Goal: Information Seeking & Learning: Learn about a topic

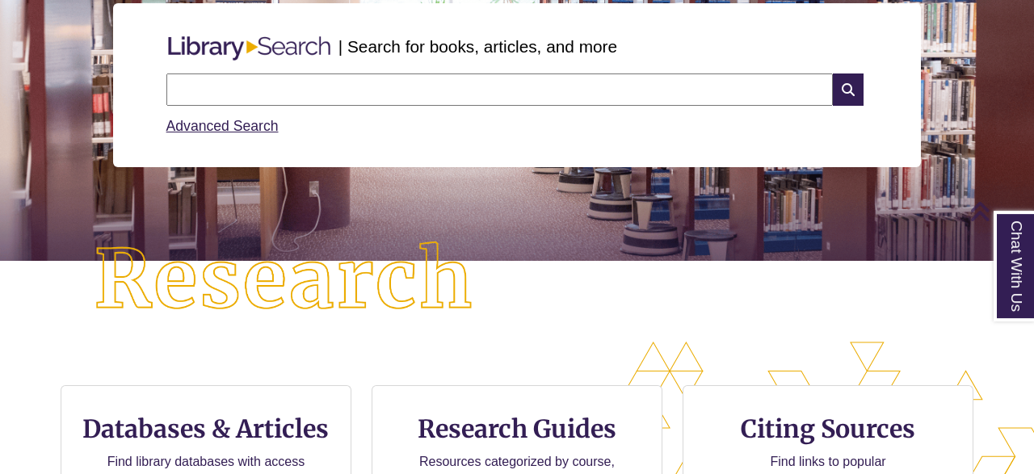
scroll to position [364, 0]
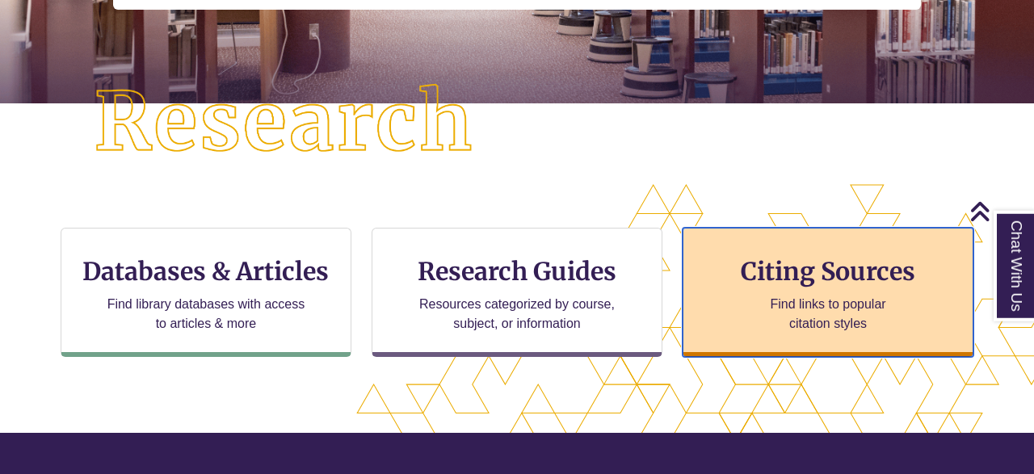
click at [798, 296] on p "Find links to popular citation styles" at bounding box center [827, 314] width 157 height 39
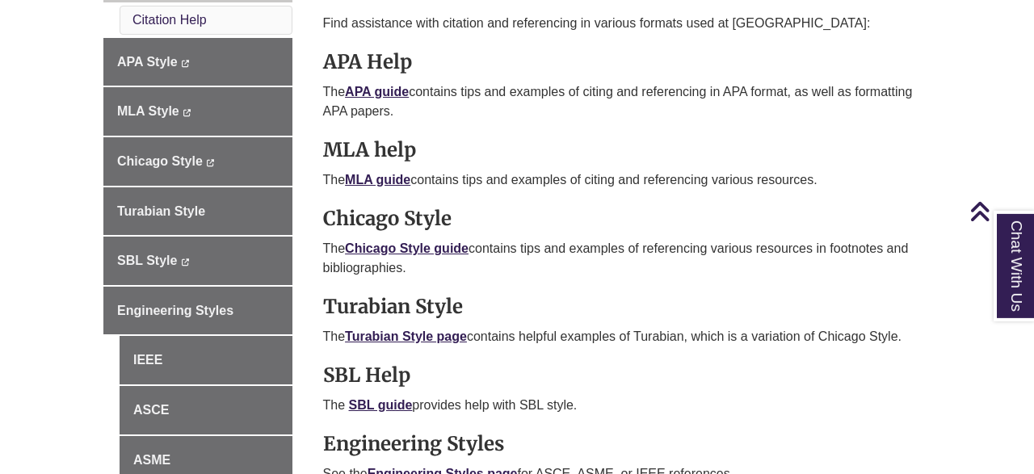
scroll to position [522, 0]
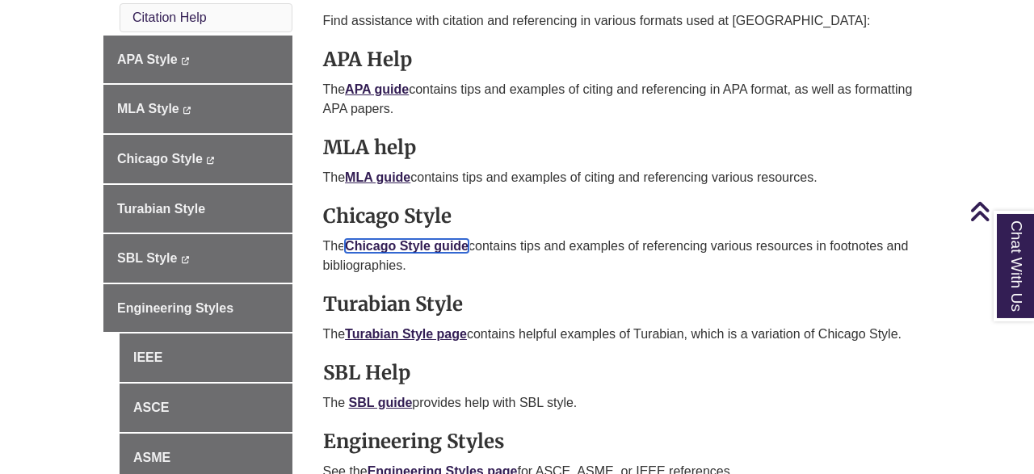
click at [430, 241] on link "Chicago Style guide" at bounding box center [407, 246] width 124 height 14
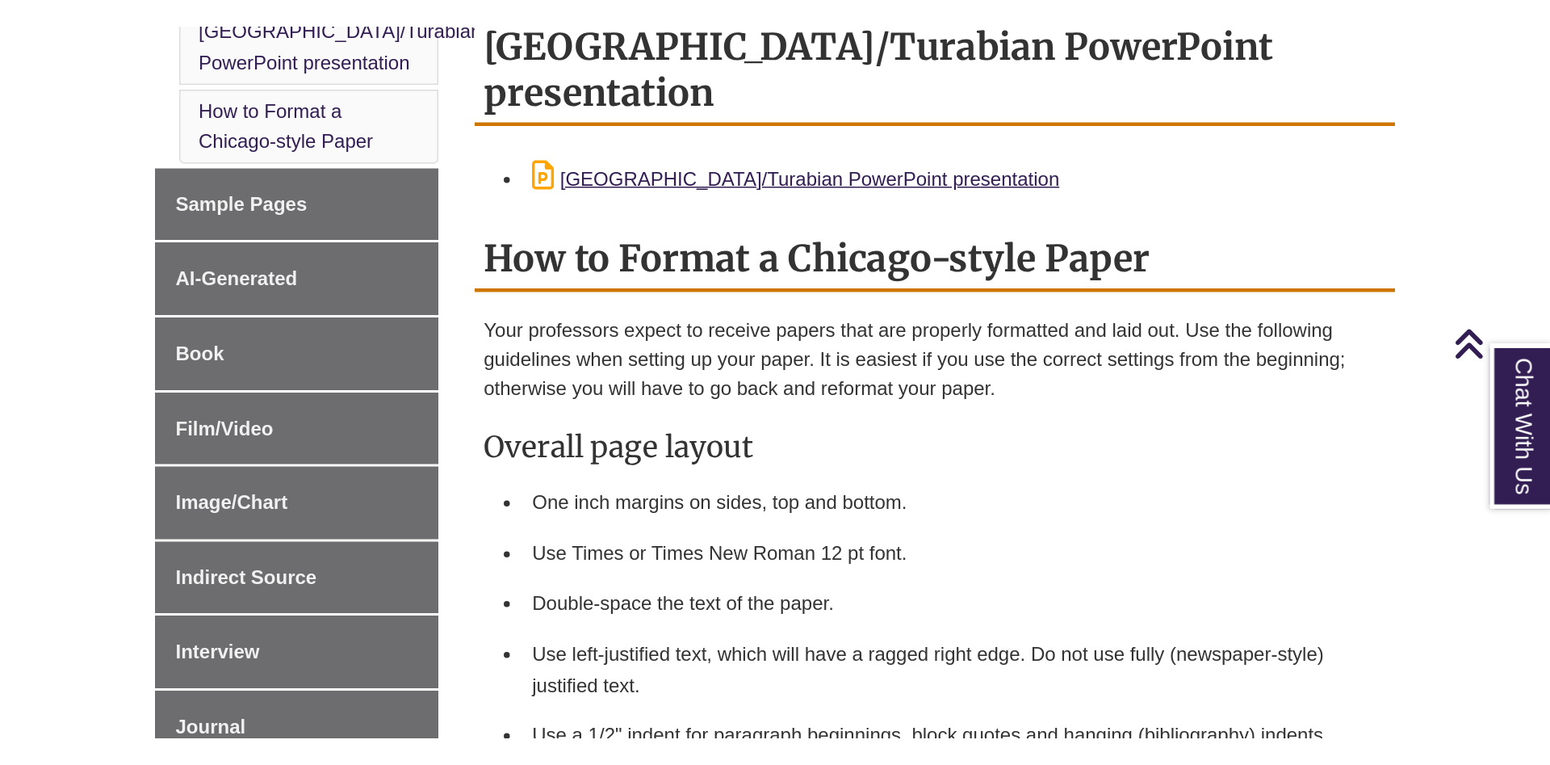
scroll to position [405, 0]
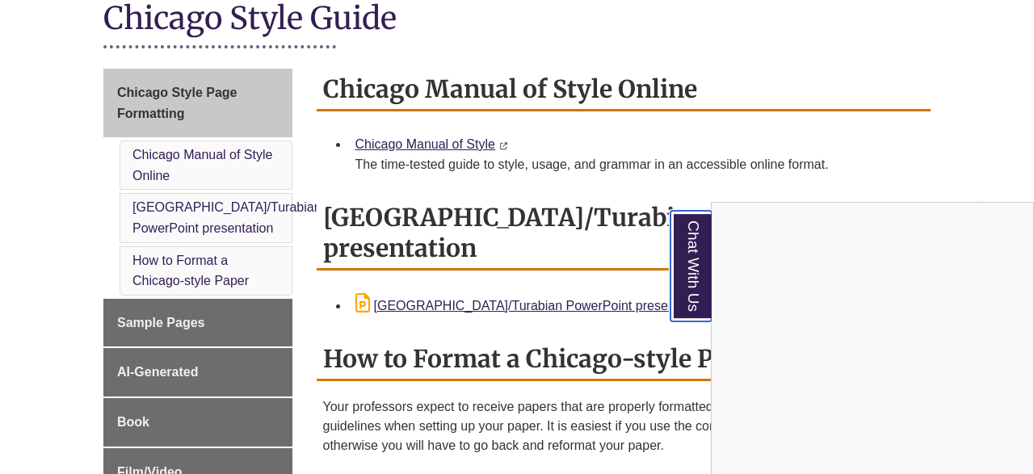
click at [690, 246] on link "Chat With Us" at bounding box center [690, 266] width 41 height 111
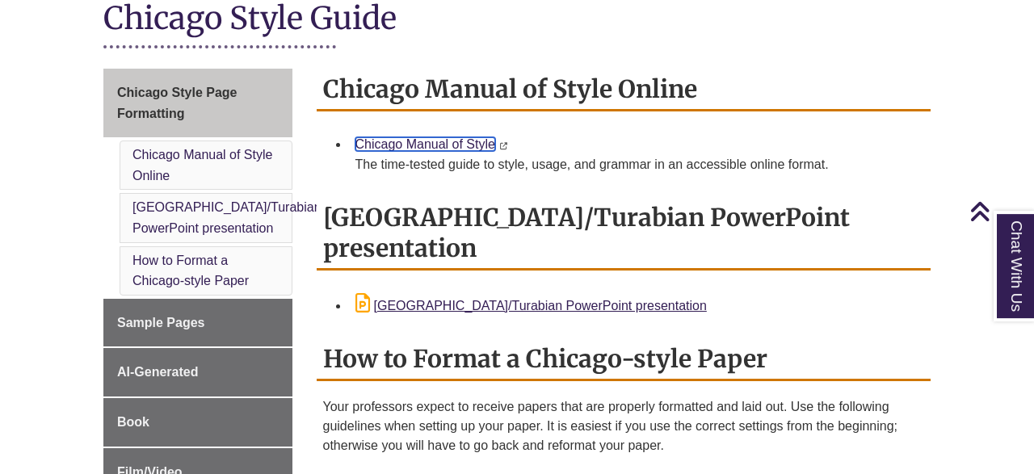
click at [461, 137] on link "Chicago Manual of Style" at bounding box center [425, 144] width 140 height 14
click at [521, 30] on div "Chicago Style Guide" at bounding box center [516, 29] width 827 height 62
click at [495, 24] on div "Chicago Style Guide" at bounding box center [516, 29] width 827 height 62
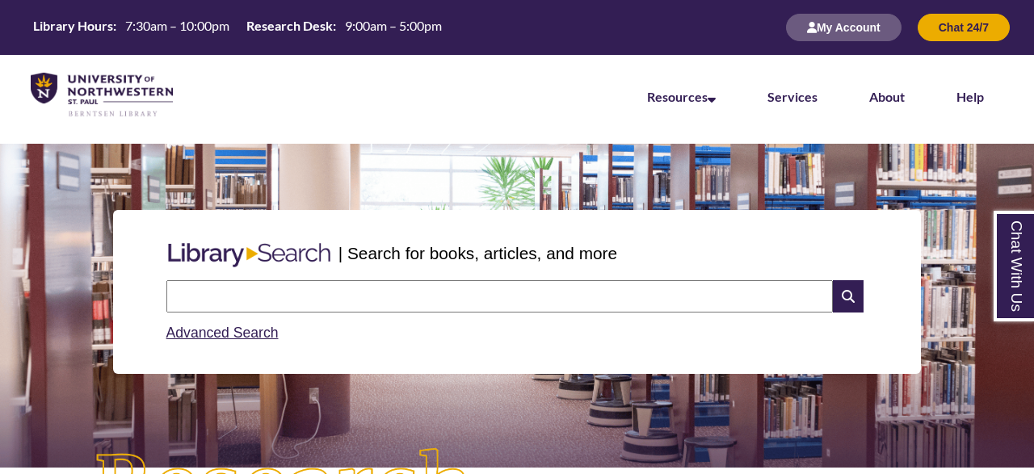
click at [366, 300] on input "text" at bounding box center [499, 296] width 666 height 32
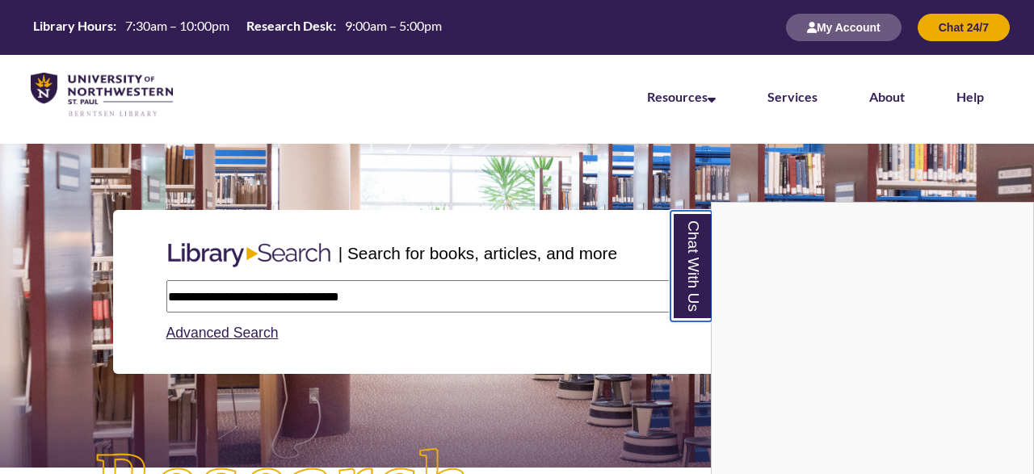
click at [687, 274] on link "Chat With Us" at bounding box center [690, 266] width 41 height 111
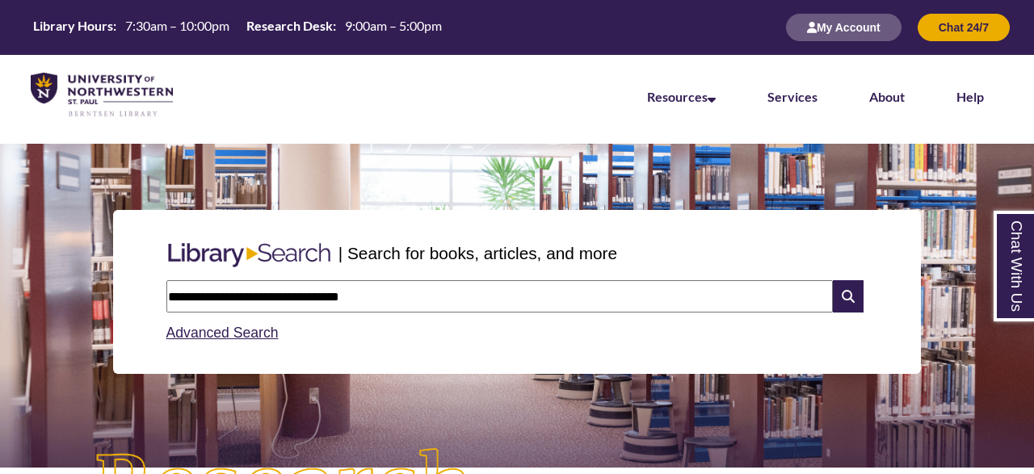
click at [484, 303] on input "**********" at bounding box center [499, 296] width 666 height 32
type input "**********"
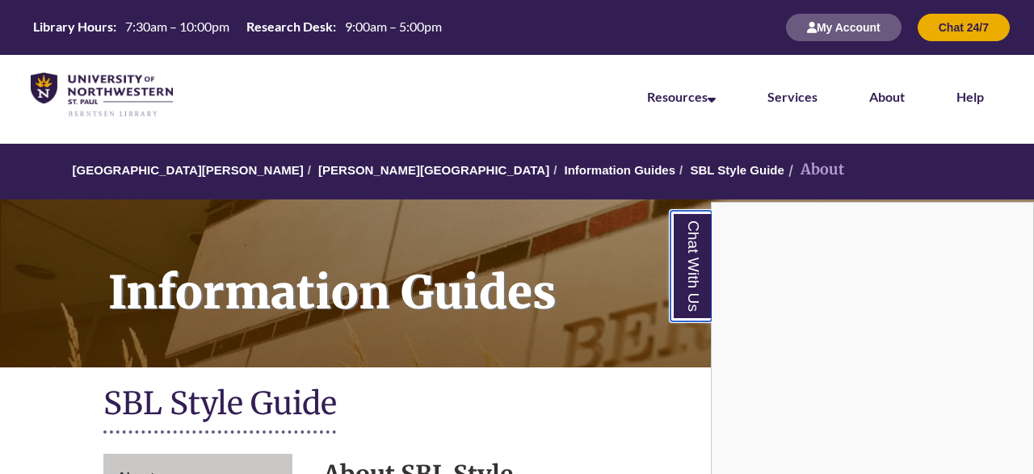
click at [679, 284] on link "Chat With Us" at bounding box center [690, 266] width 41 height 111
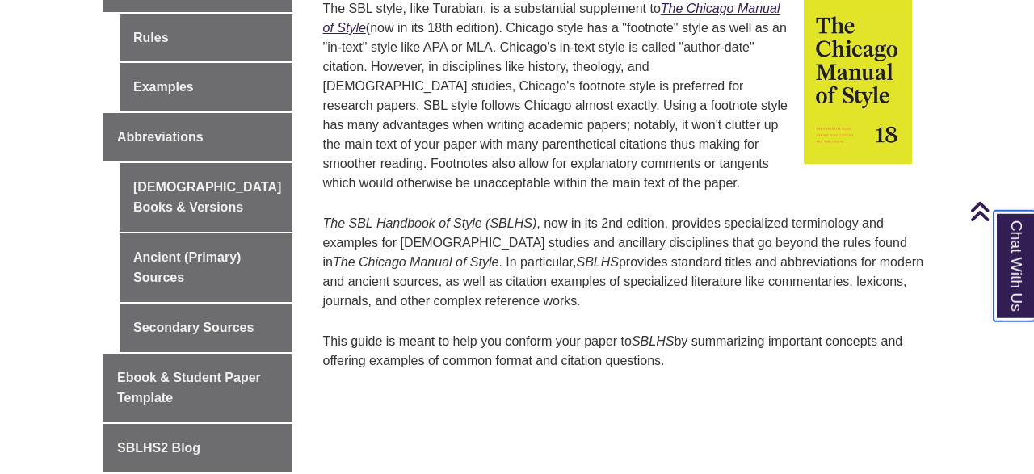
scroll to position [738, 0]
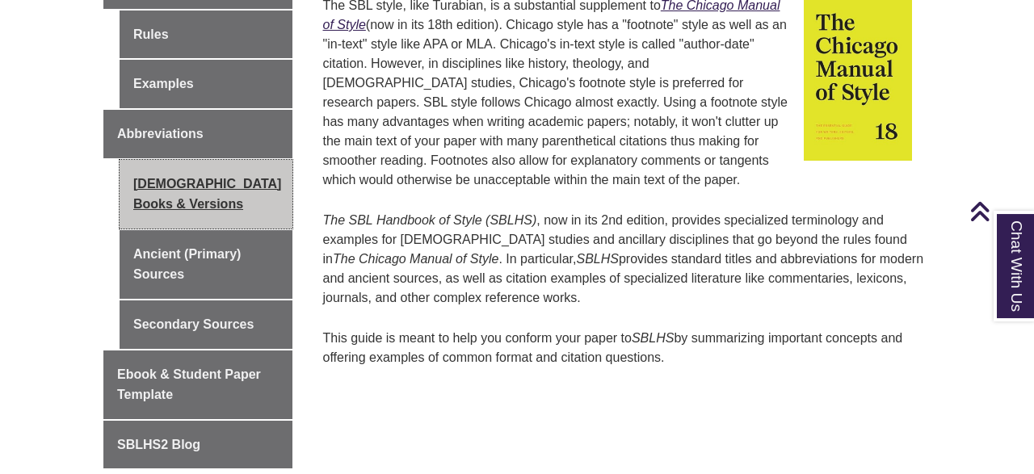
click at [203, 162] on link "Biblical Books & Versions" at bounding box center [206, 194] width 173 height 69
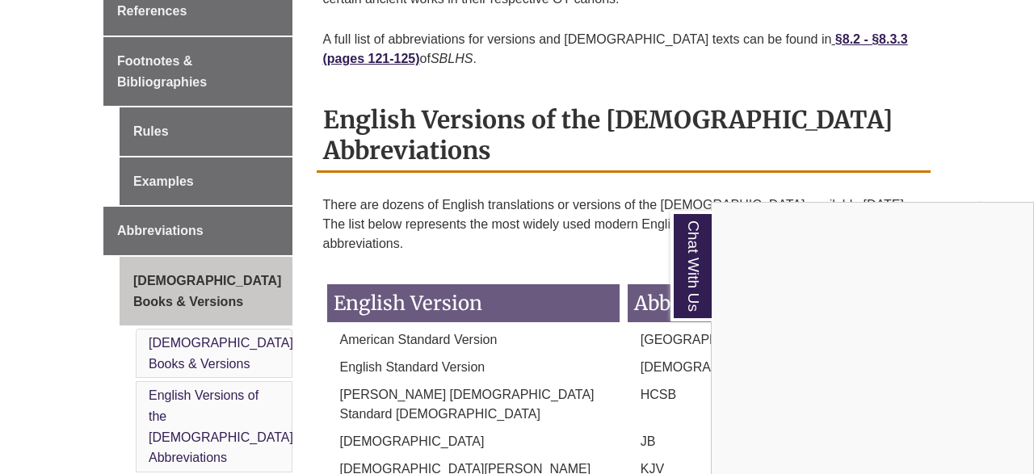
scroll to position [497, 0]
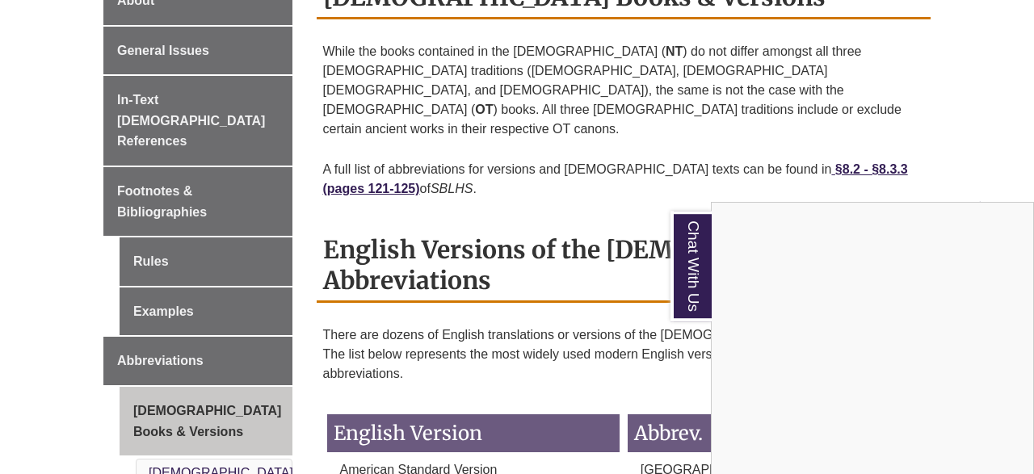
click at [177, 266] on div "Chat With Us" at bounding box center [517, 237] width 1034 height 474
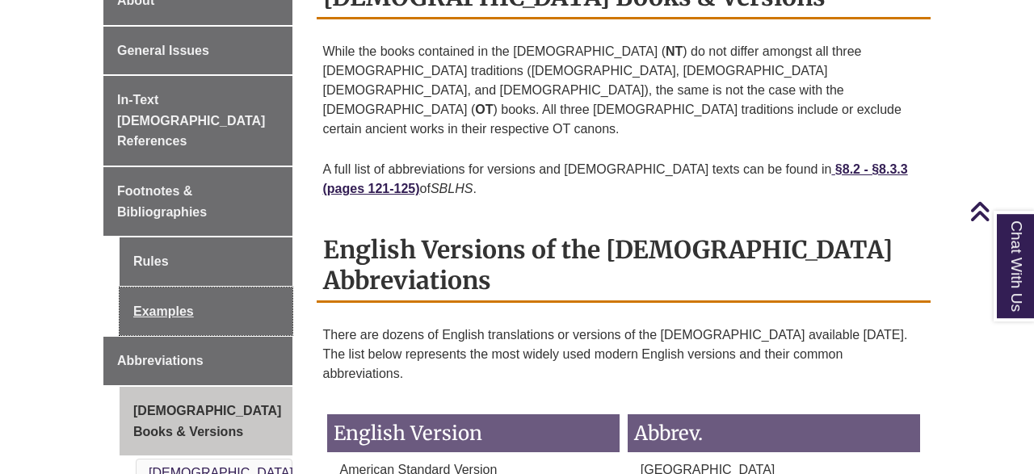
click at [177, 287] on link "Examples" at bounding box center [206, 311] width 173 height 48
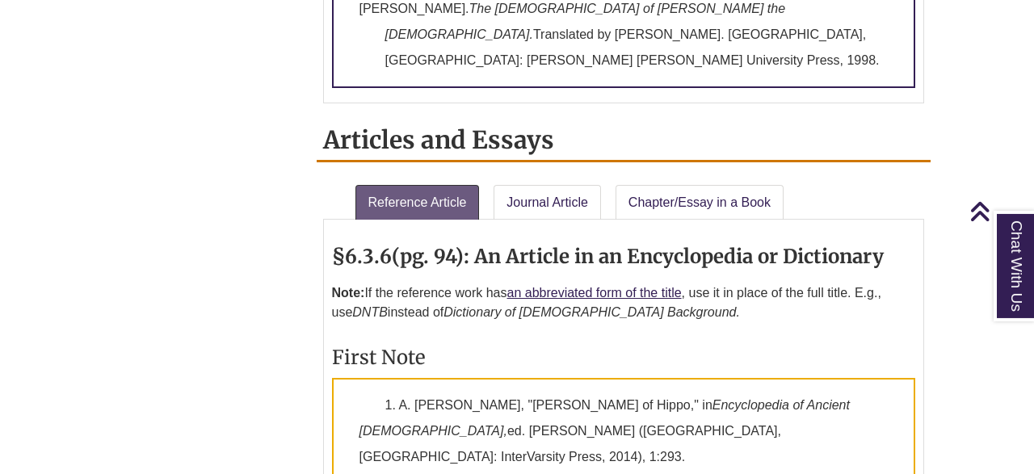
scroll to position [1721, 0]
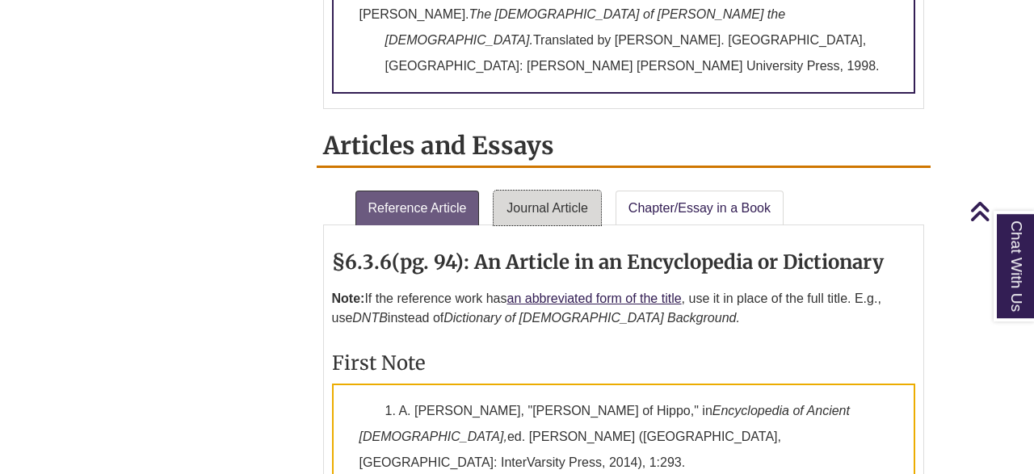
click at [555, 191] on link "Journal Article" at bounding box center [546, 209] width 107 height 36
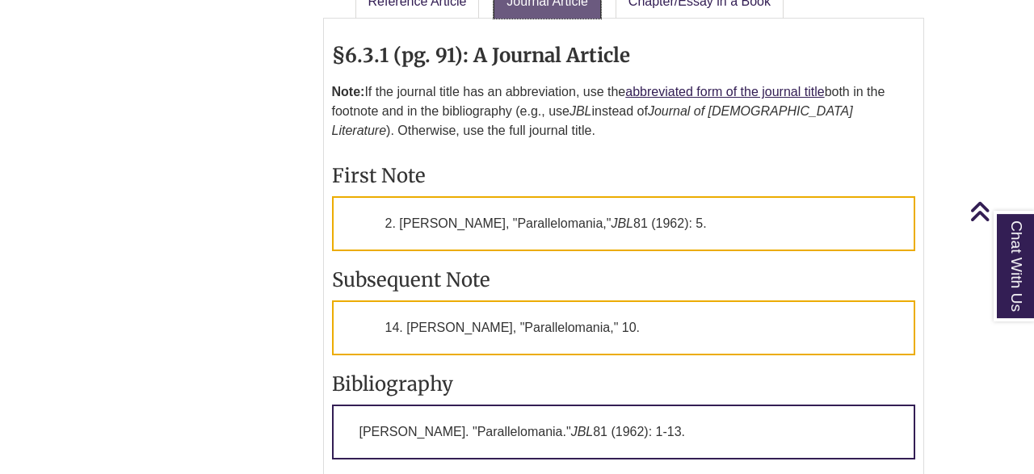
scroll to position [1949, 0]
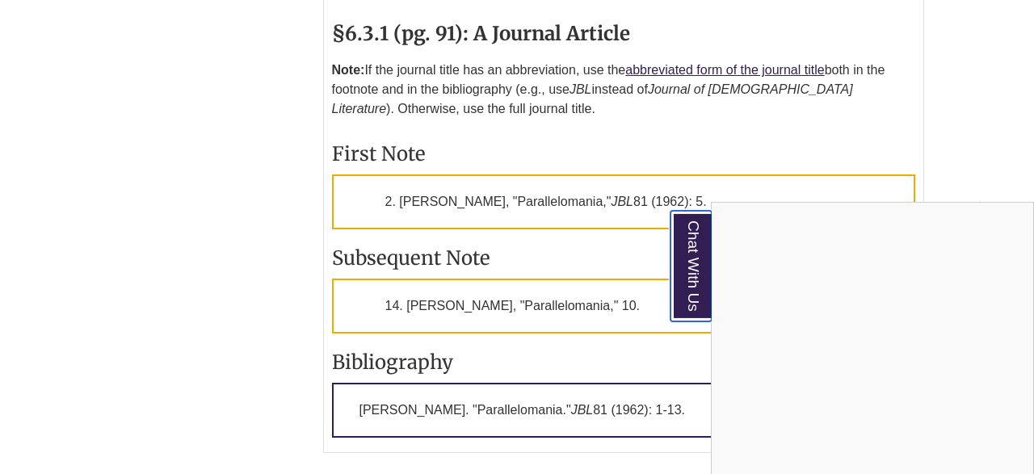
click at [690, 233] on link "Chat With Us" at bounding box center [690, 266] width 41 height 111
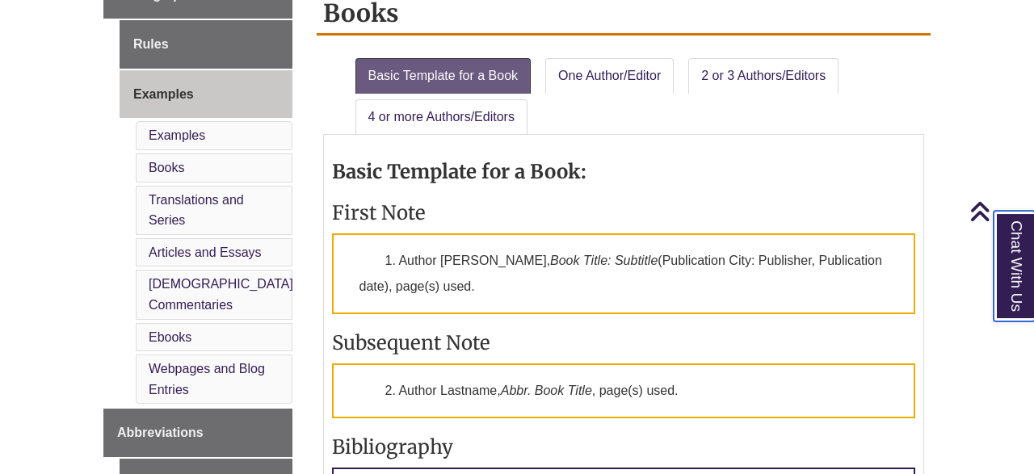
scroll to position [699, 0]
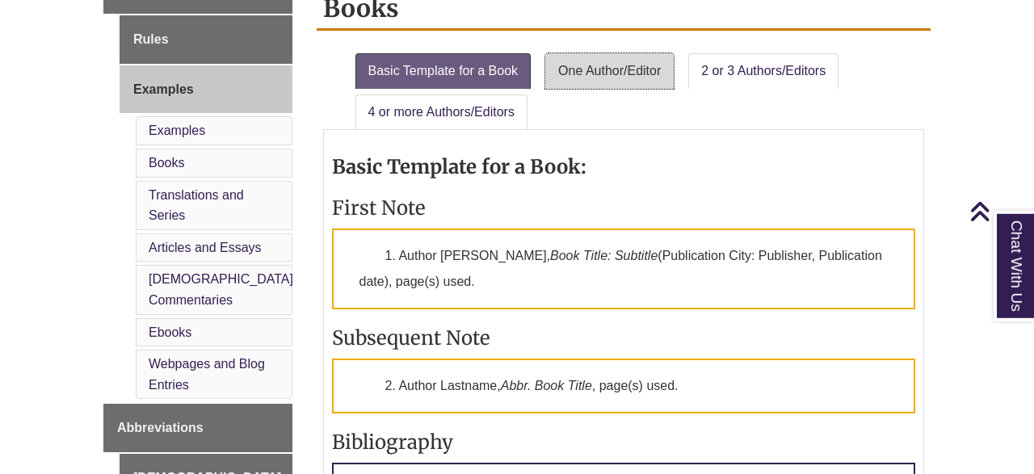
click at [592, 65] on link "One Author/Editor" at bounding box center [609, 71] width 128 height 36
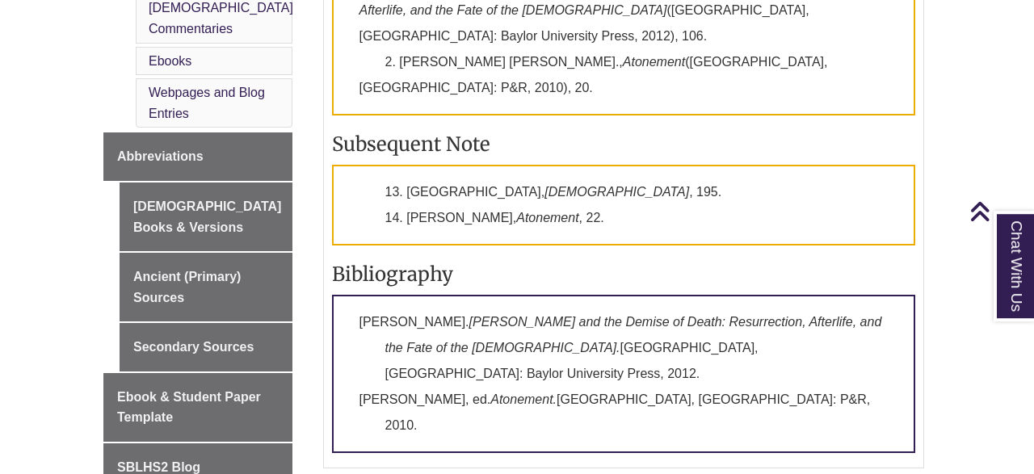
scroll to position [726, 0]
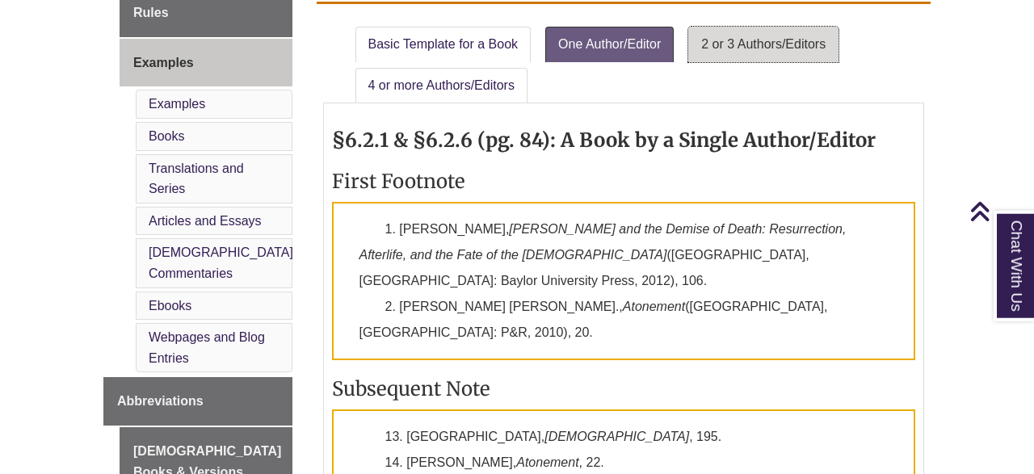
click at [785, 44] on link "2 or 3 Authors/Editors" at bounding box center [763, 45] width 150 height 36
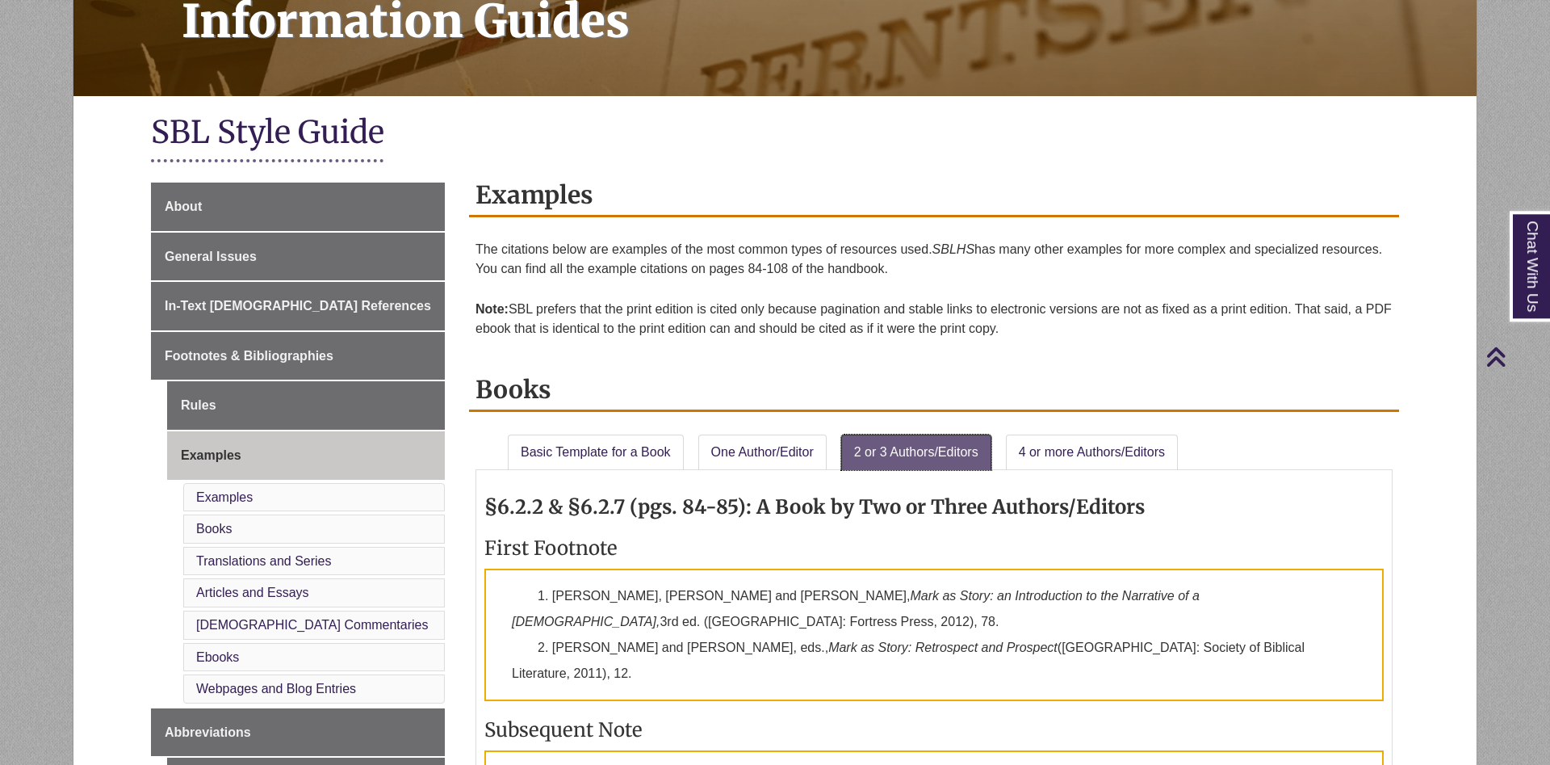
scroll to position [0, 0]
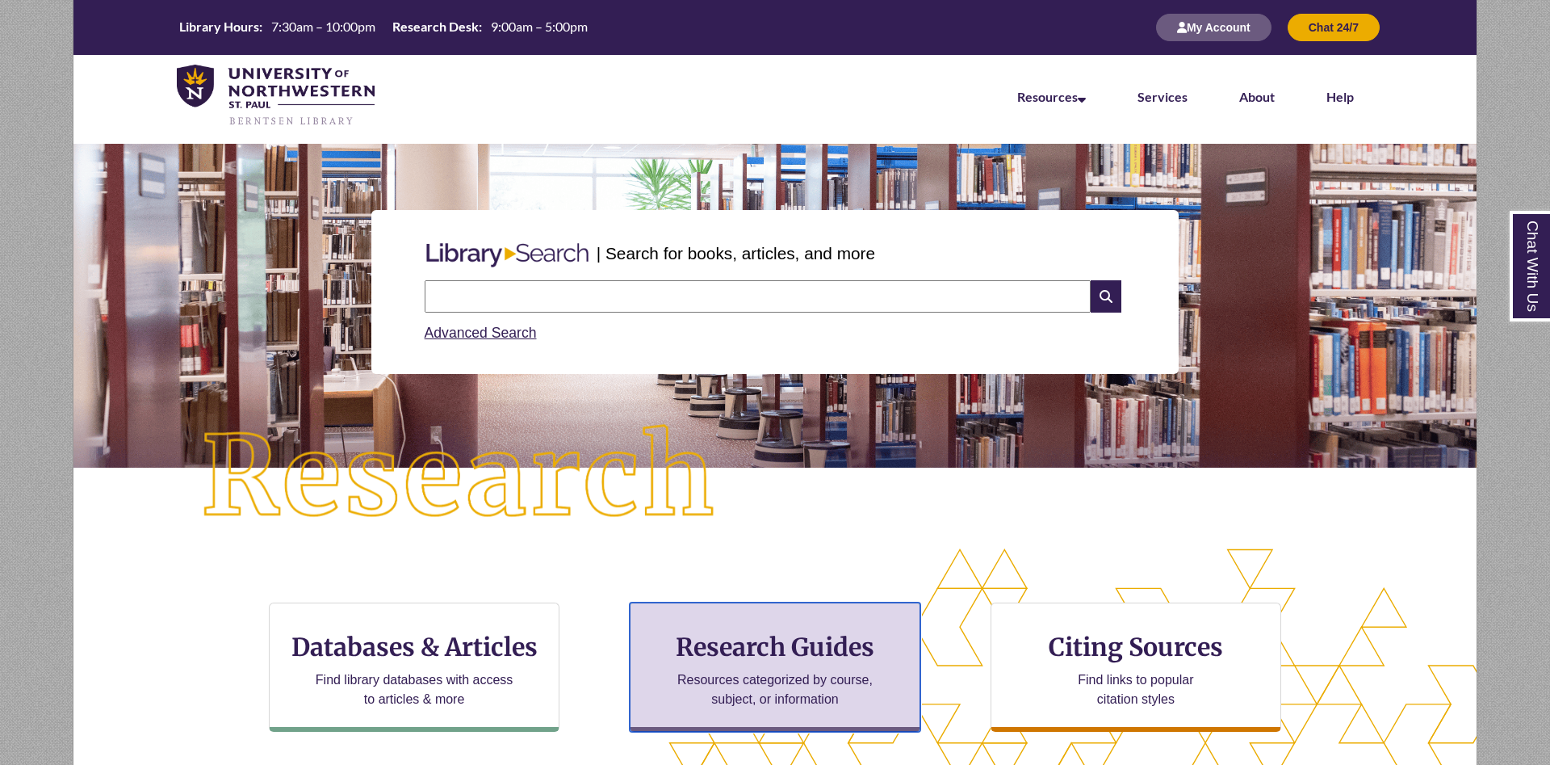
click at [816, 665] on div "Research Guides Resources categorized by course, subject, or information" at bounding box center [775, 666] width 291 height 129
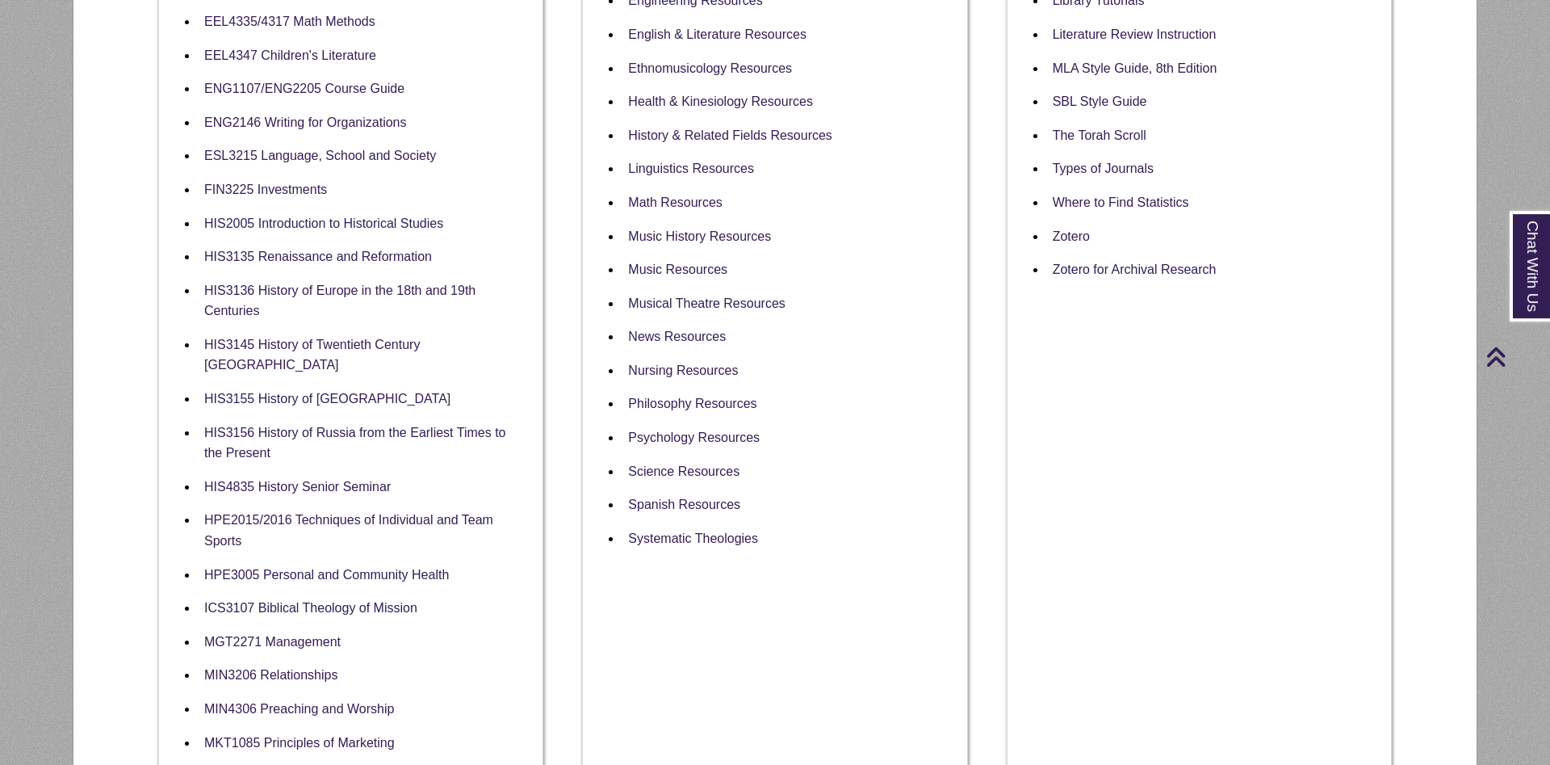
scroll to position [824, 0]
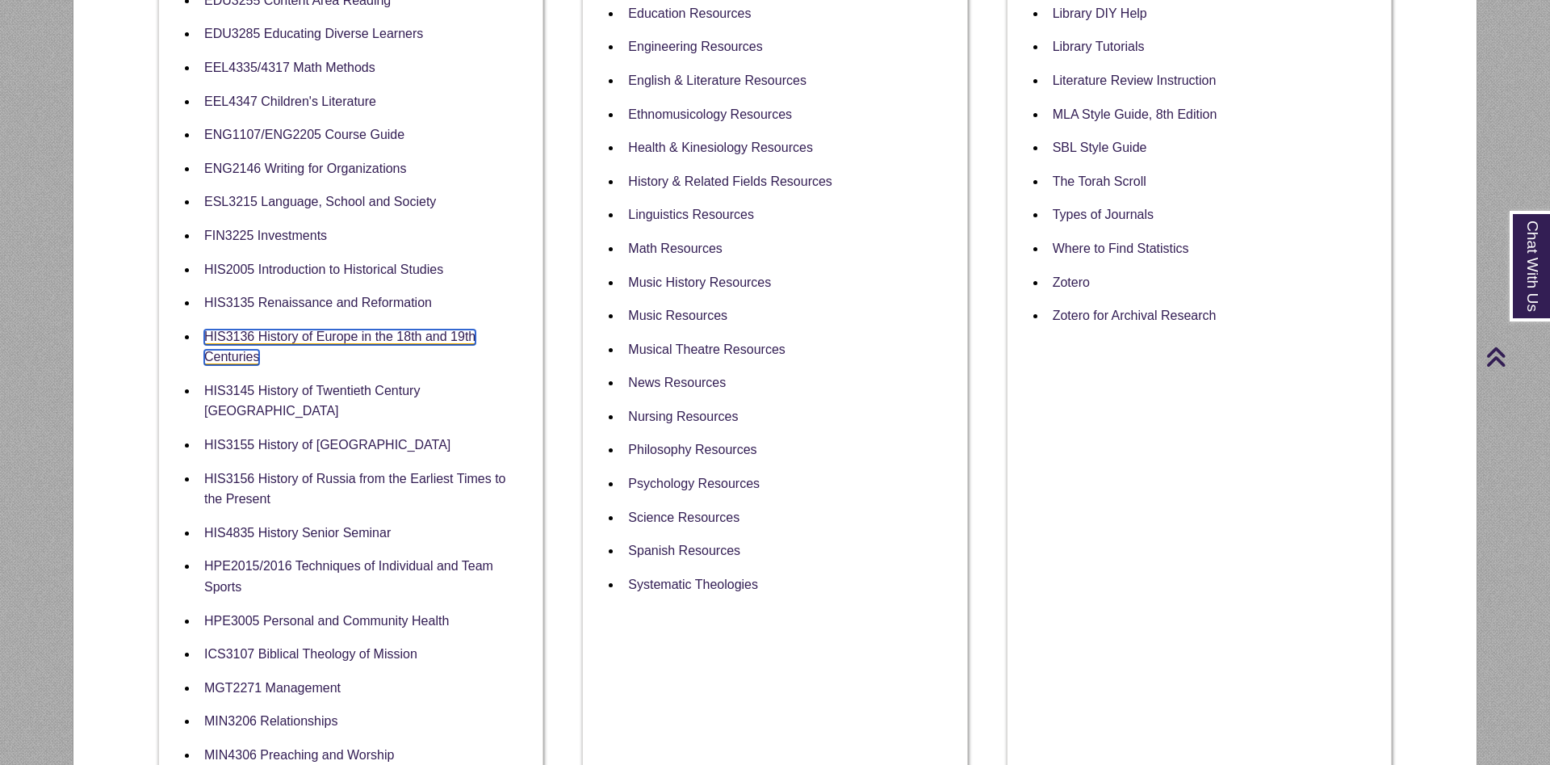
click at [403, 343] on link "HIS3136 History of Europe in the 18th and 19th Centuries" at bounding box center [339, 347] width 271 height 36
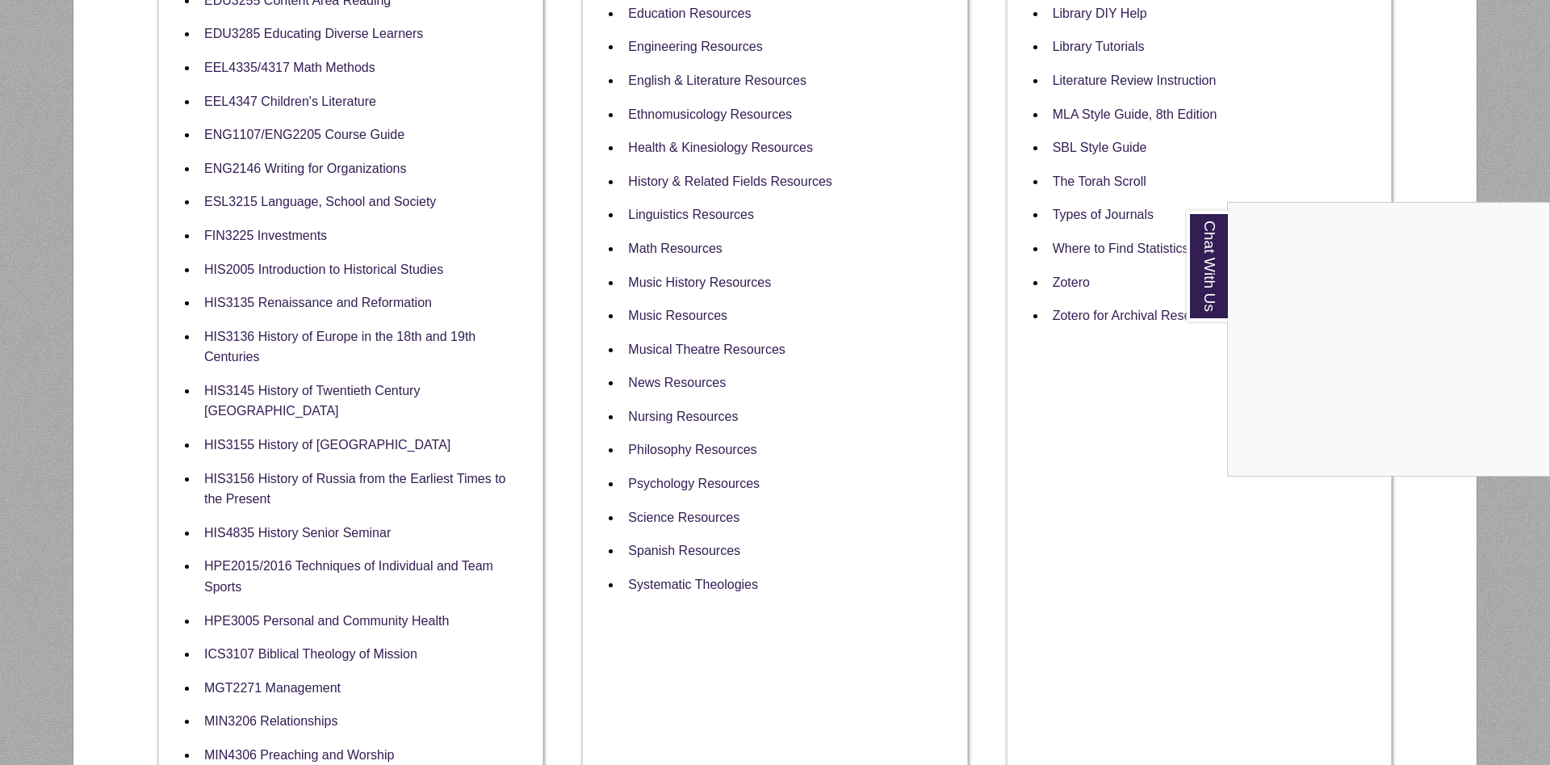
click at [304, 339] on div "Chat With Us" at bounding box center [775, 382] width 1550 height 765
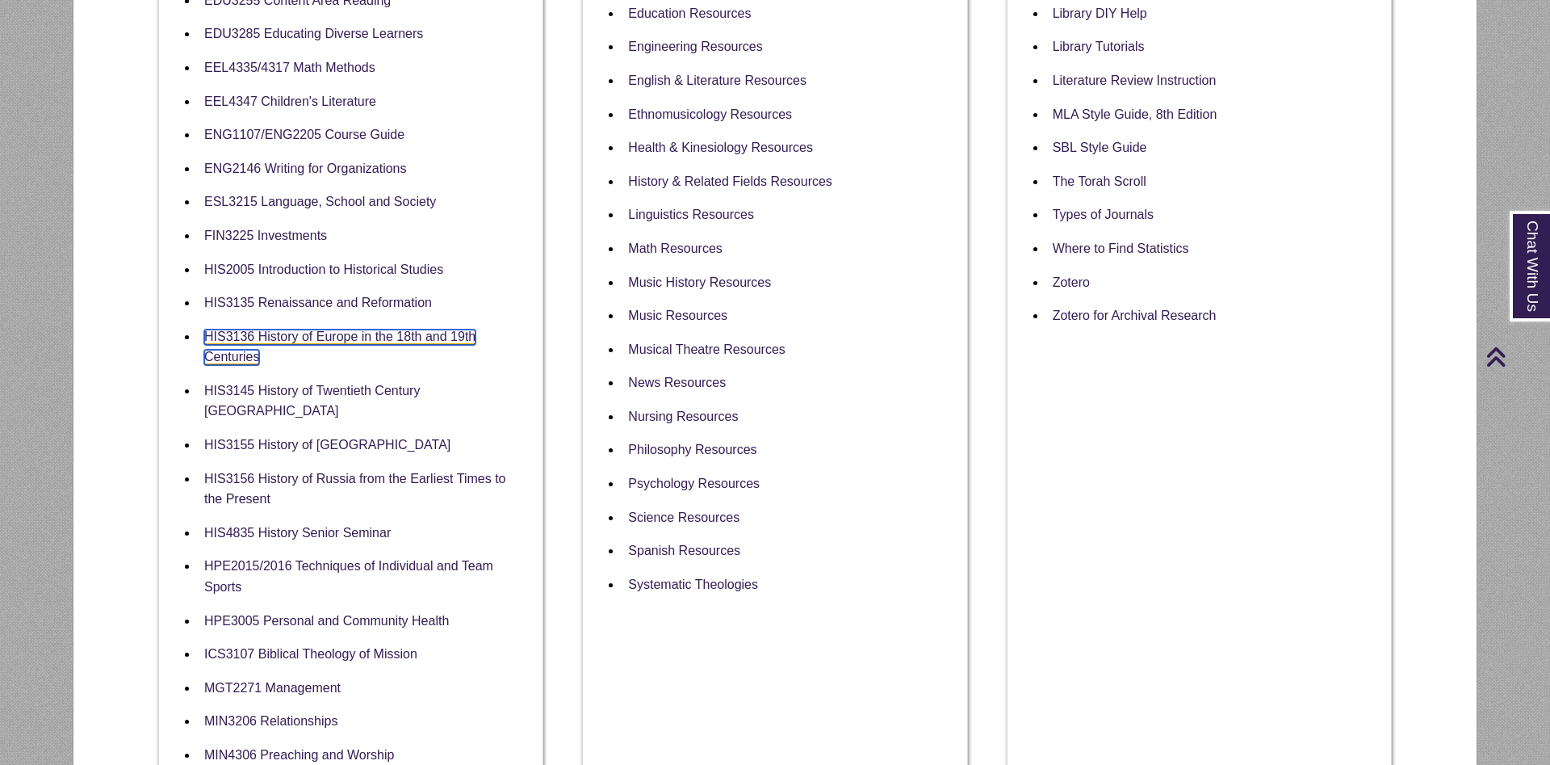
click at [308, 340] on link "HIS3136 History of Europe in the 18th and 19th Centuries" at bounding box center [339, 347] width 271 height 36
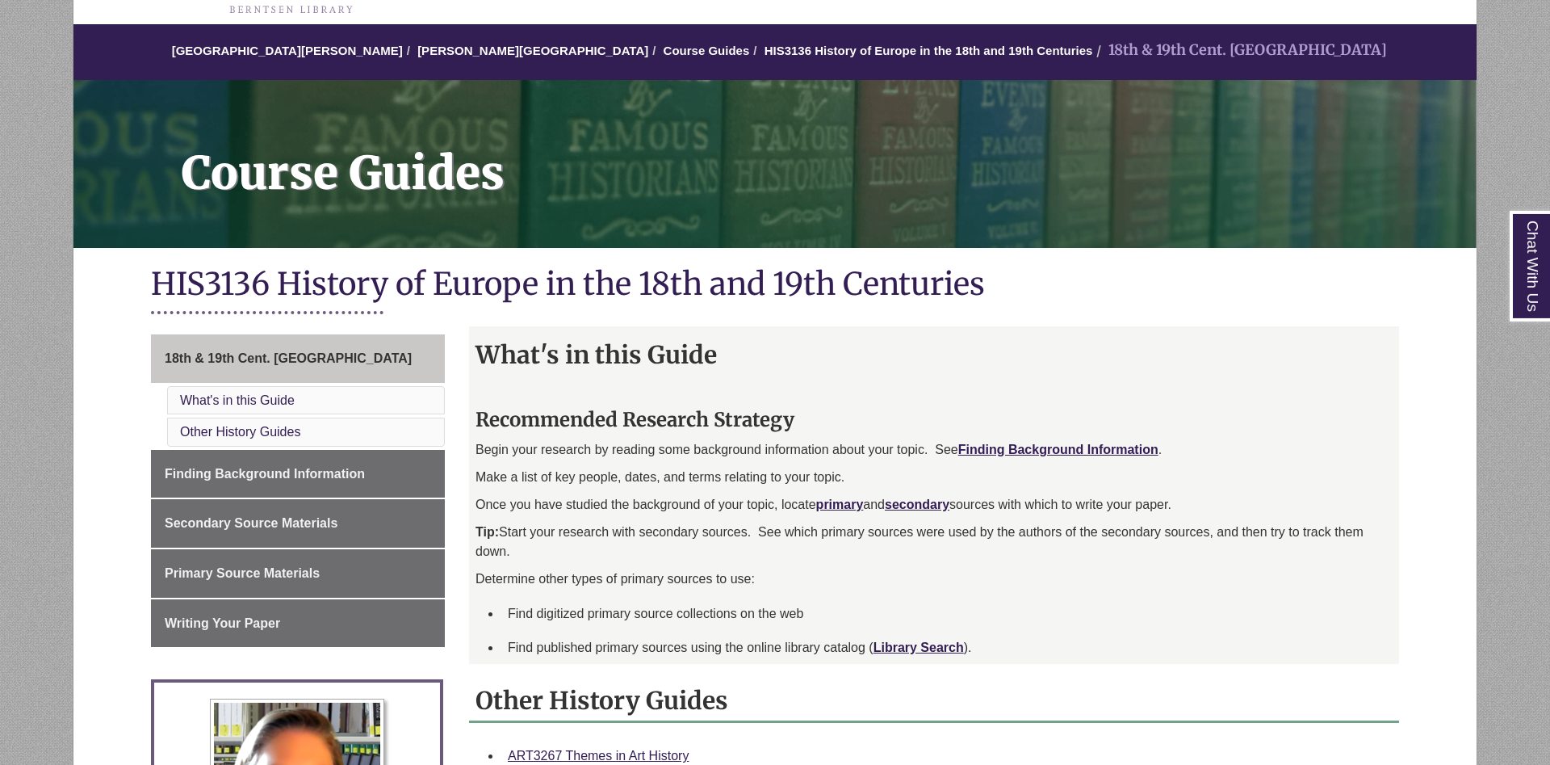
scroll to position [82, 0]
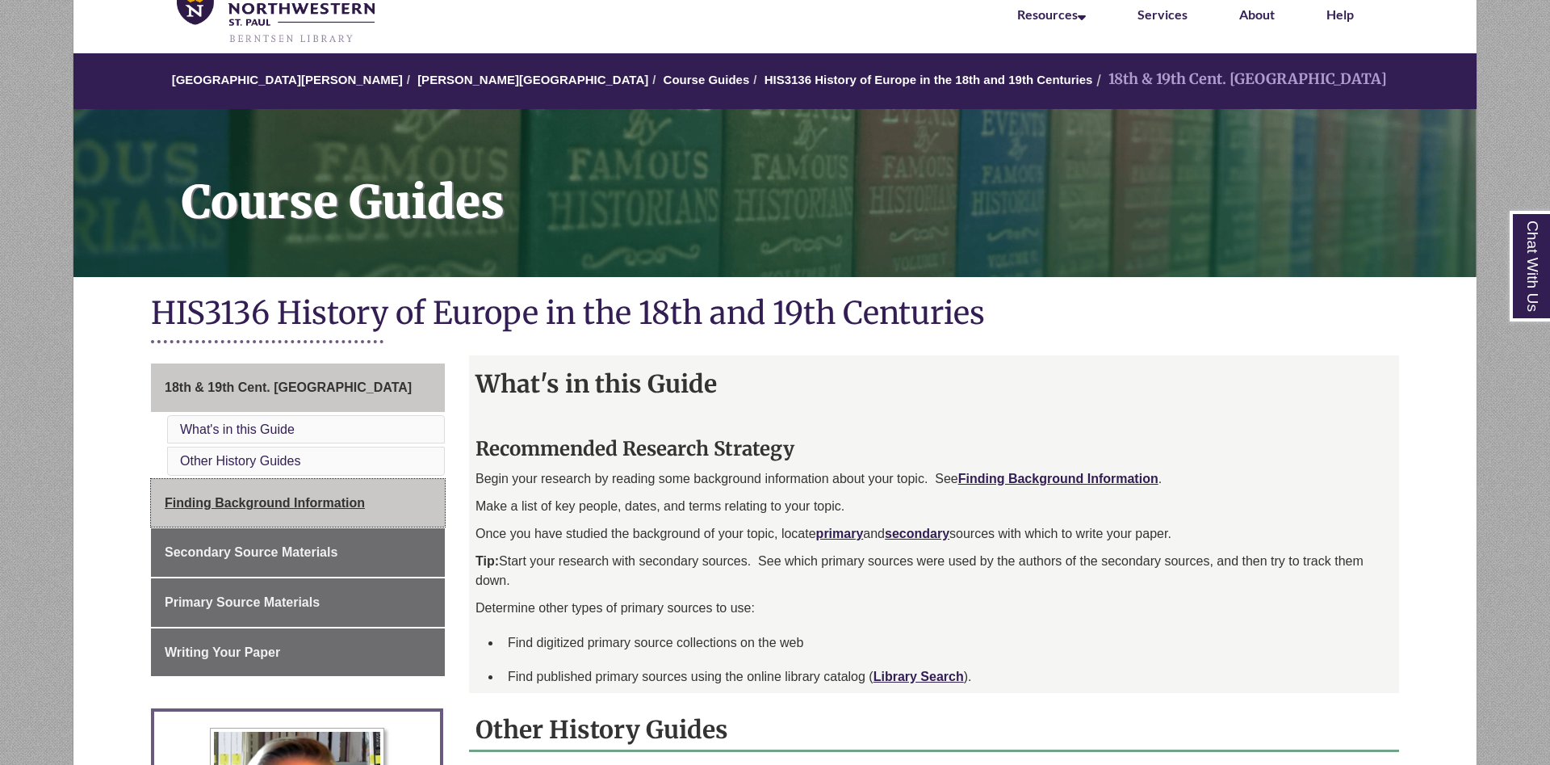
click at [357, 513] on link "Finding Background Information" at bounding box center [298, 503] width 294 height 48
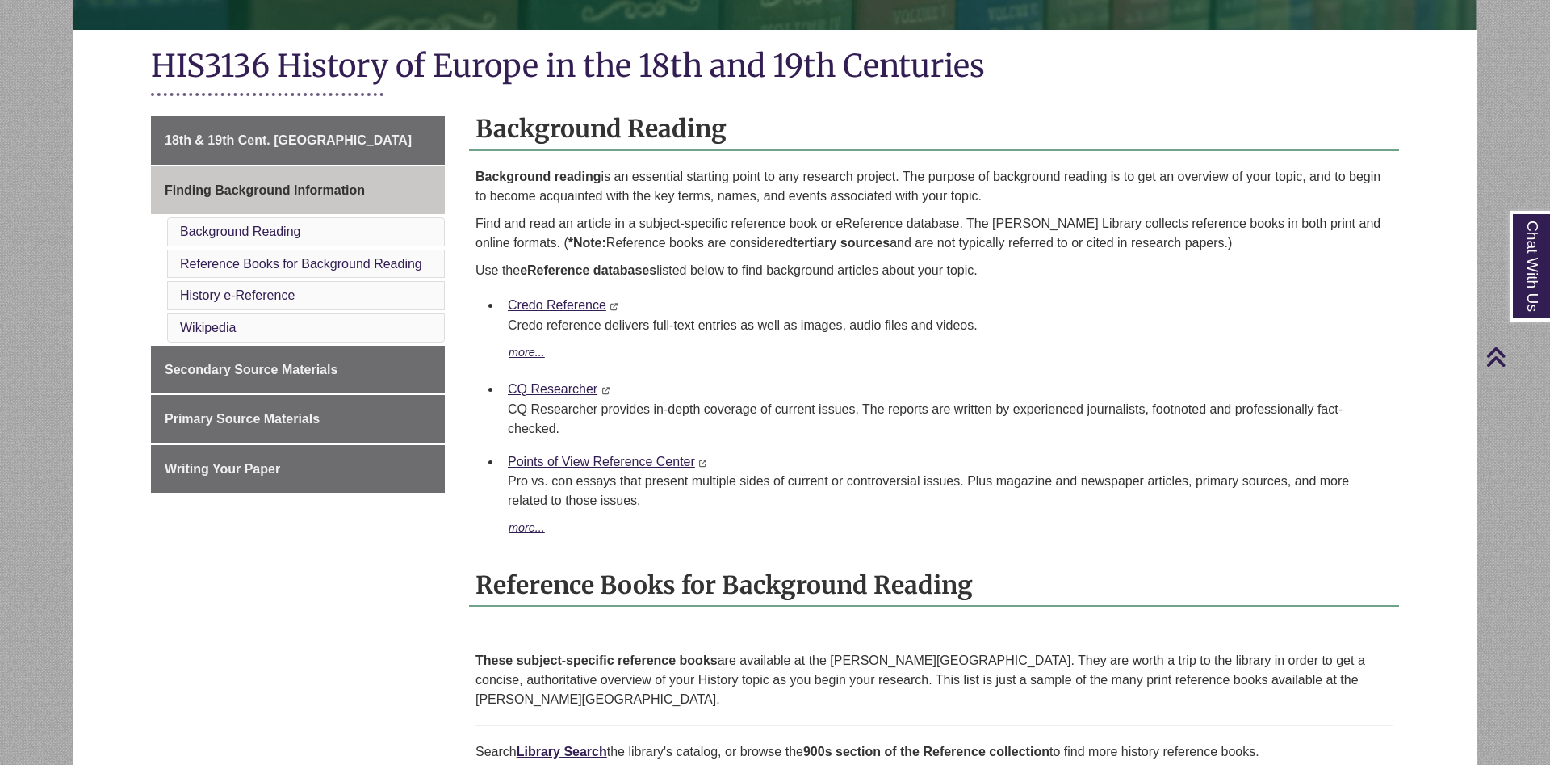
scroll to position [82, 0]
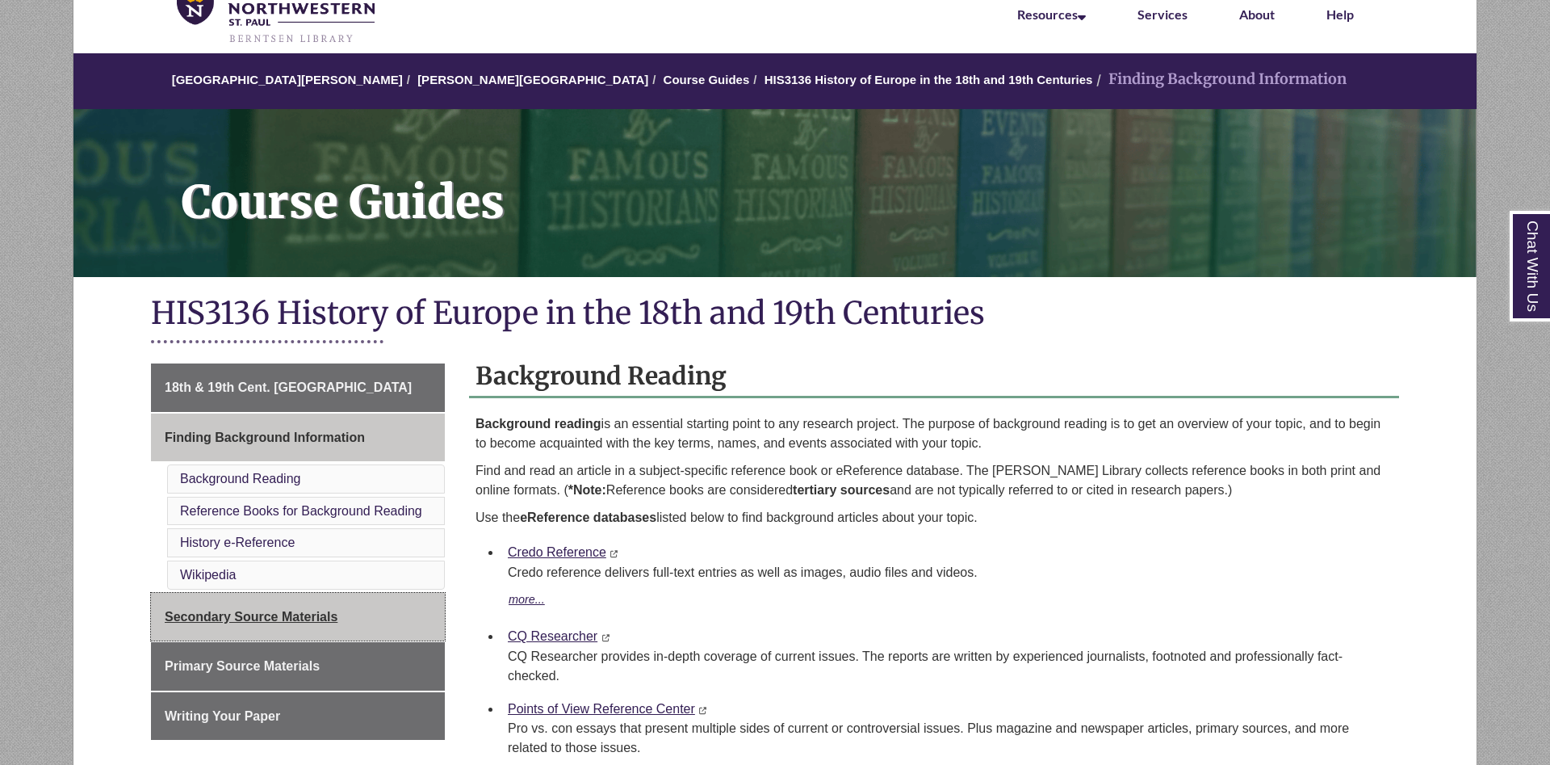
click at [368, 624] on link "Secondary Source Materials" at bounding box center [298, 617] width 294 height 48
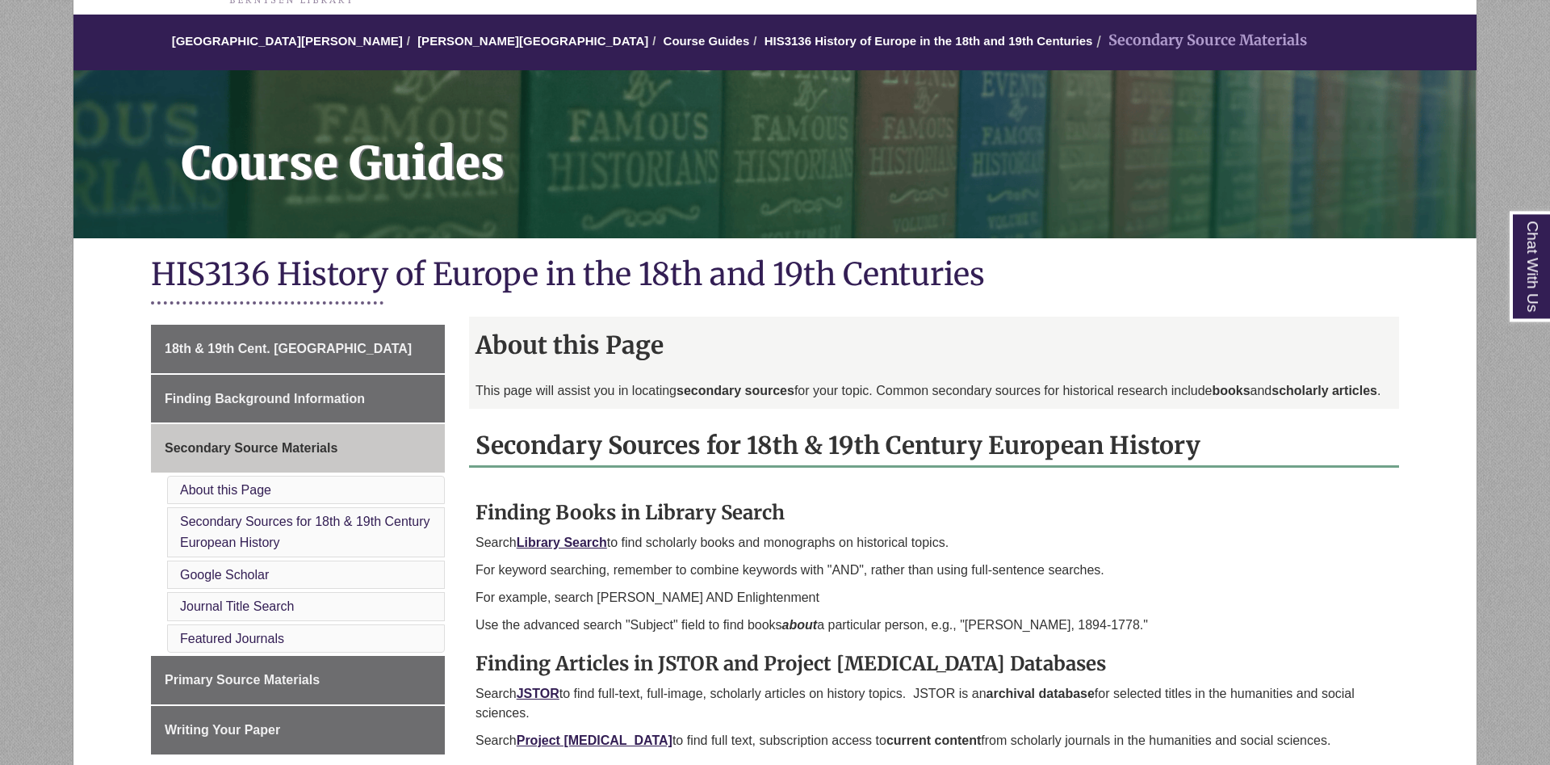
scroll to position [165, 0]
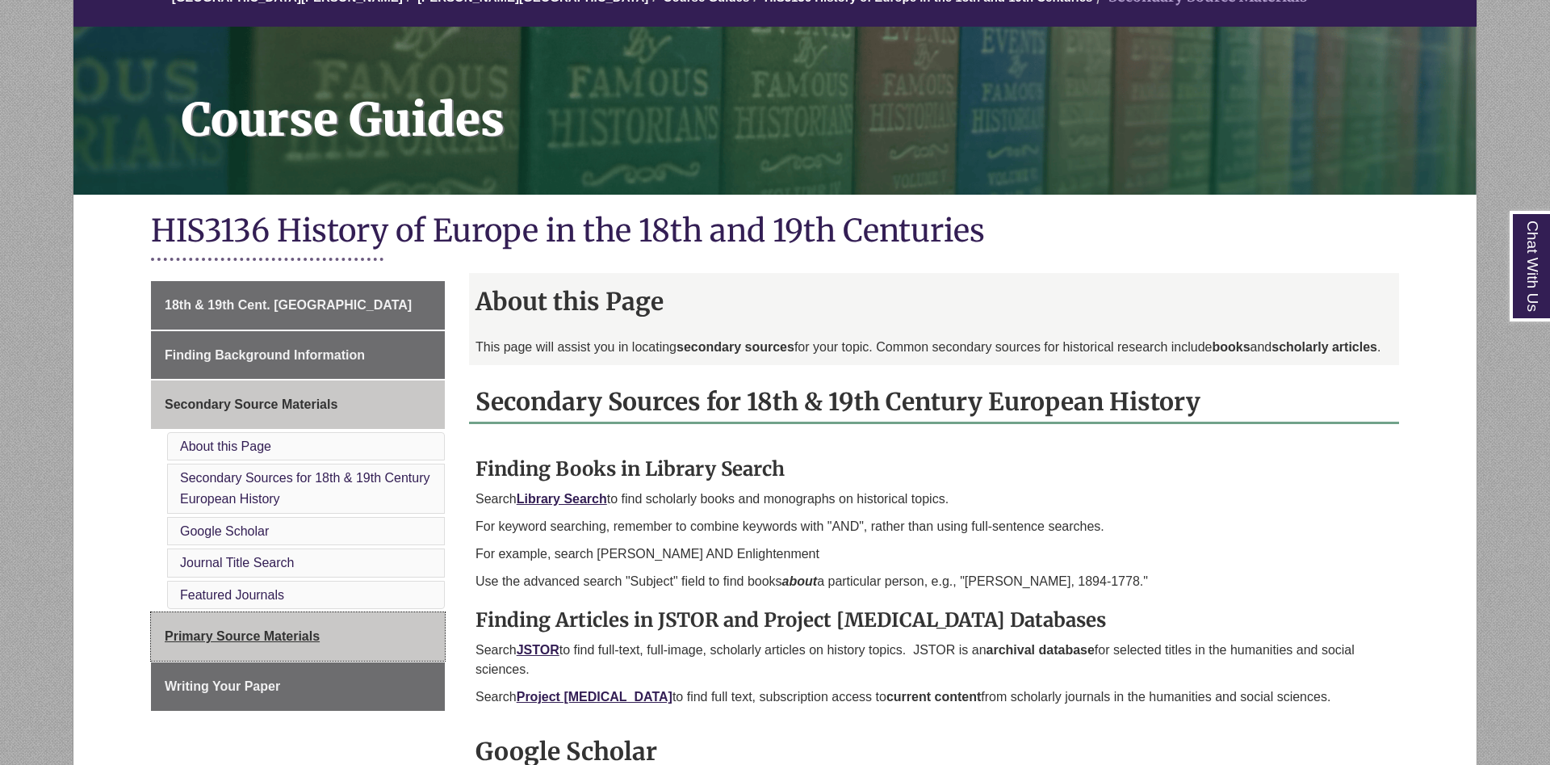
click at [347, 641] on link "Primary Source Materials" at bounding box center [298, 636] width 294 height 48
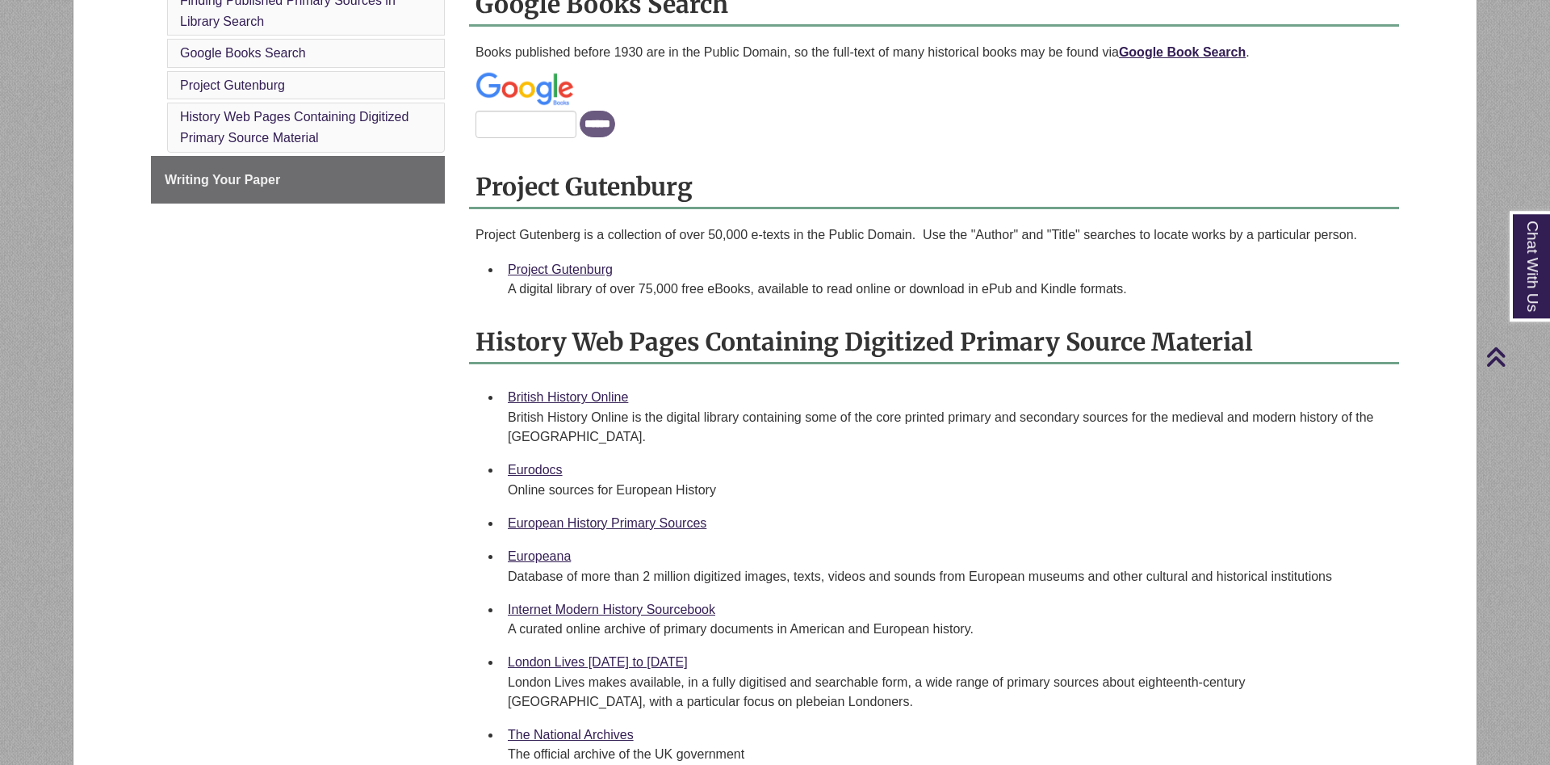
scroll to position [741, 0]
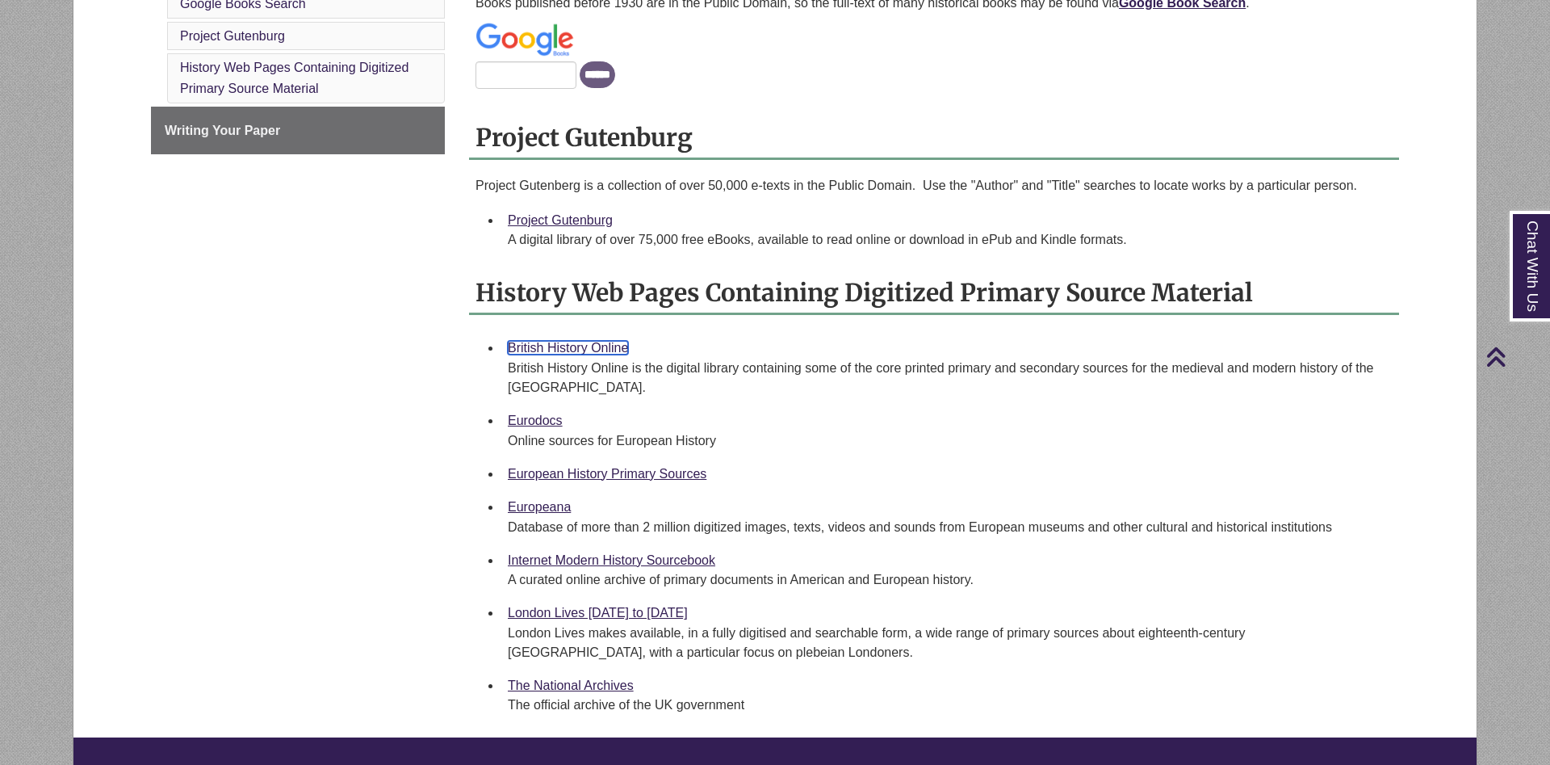
click at [604, 348] on link "British History Online" at bounding box center [568, 348] width 120 height 14
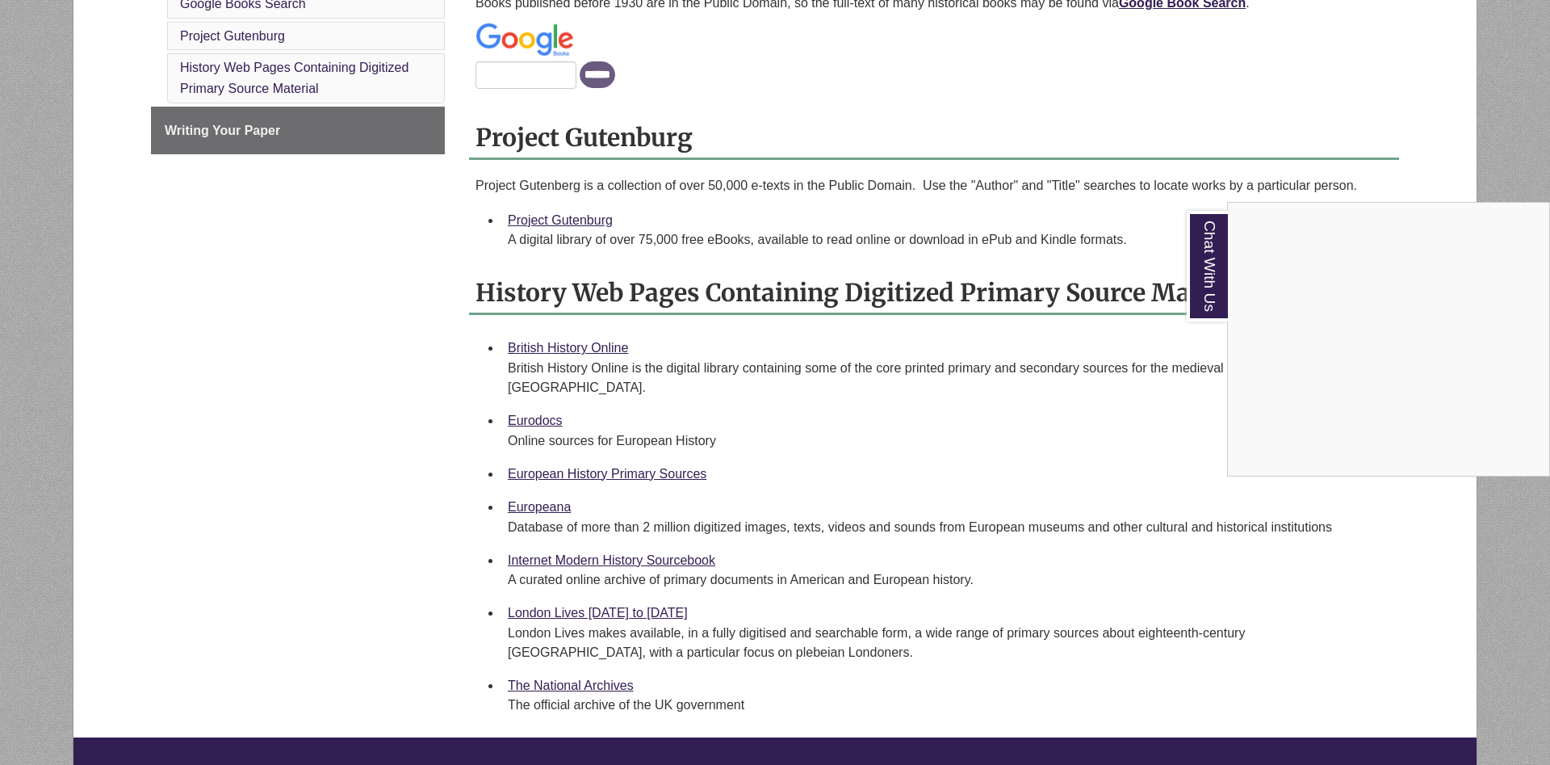
click at [549, 418] on div "Chat With Us" at bounding box center [775, 382] width 1550 height 765
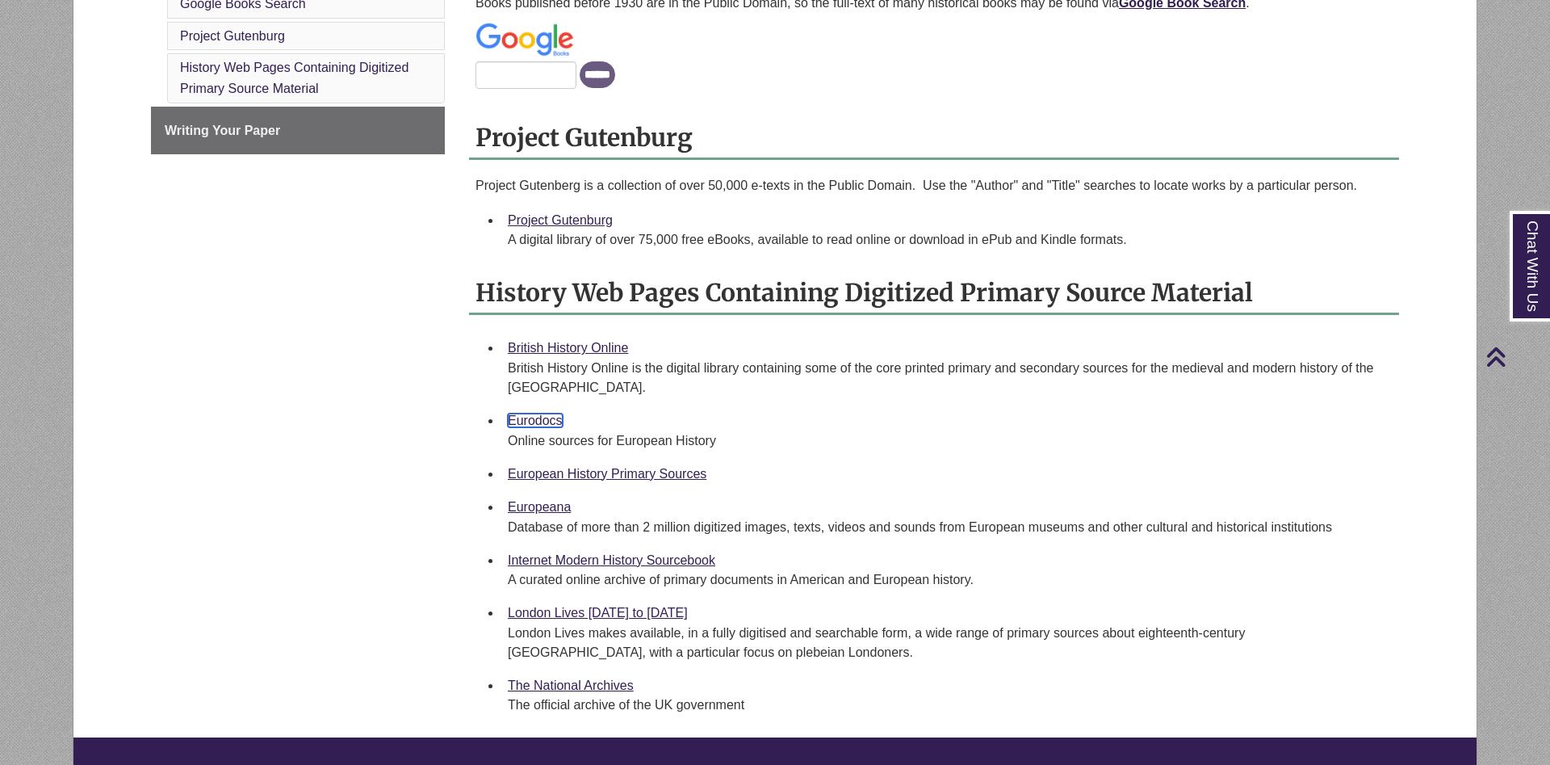
click at [549, 418] on link "Eurodocs" at bounding box center [535, 420] width 55 height 14
click at [587, 476] on link "European History Primary Sources" at bounding box center [607, 474] width 199 height 14
drag, startPoint x: 755, startPoint y: 474, endPoint x: 506, endPoint y: 476, distance: 248.7
click at [506, 476] on li "European History Primary Sources" at bounding box center [946, 474] width 891 height 34
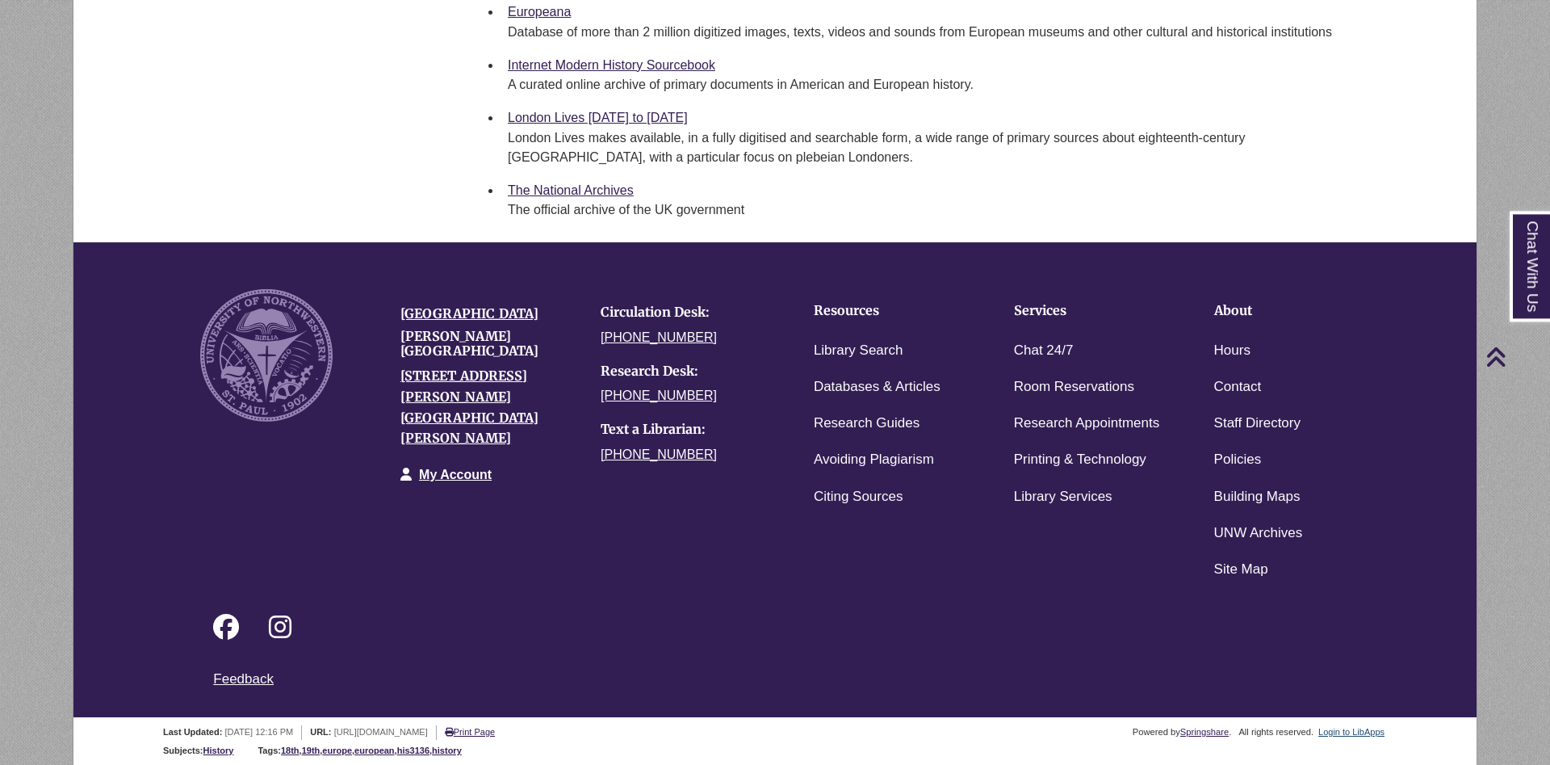
scroll to position [1238, 0]
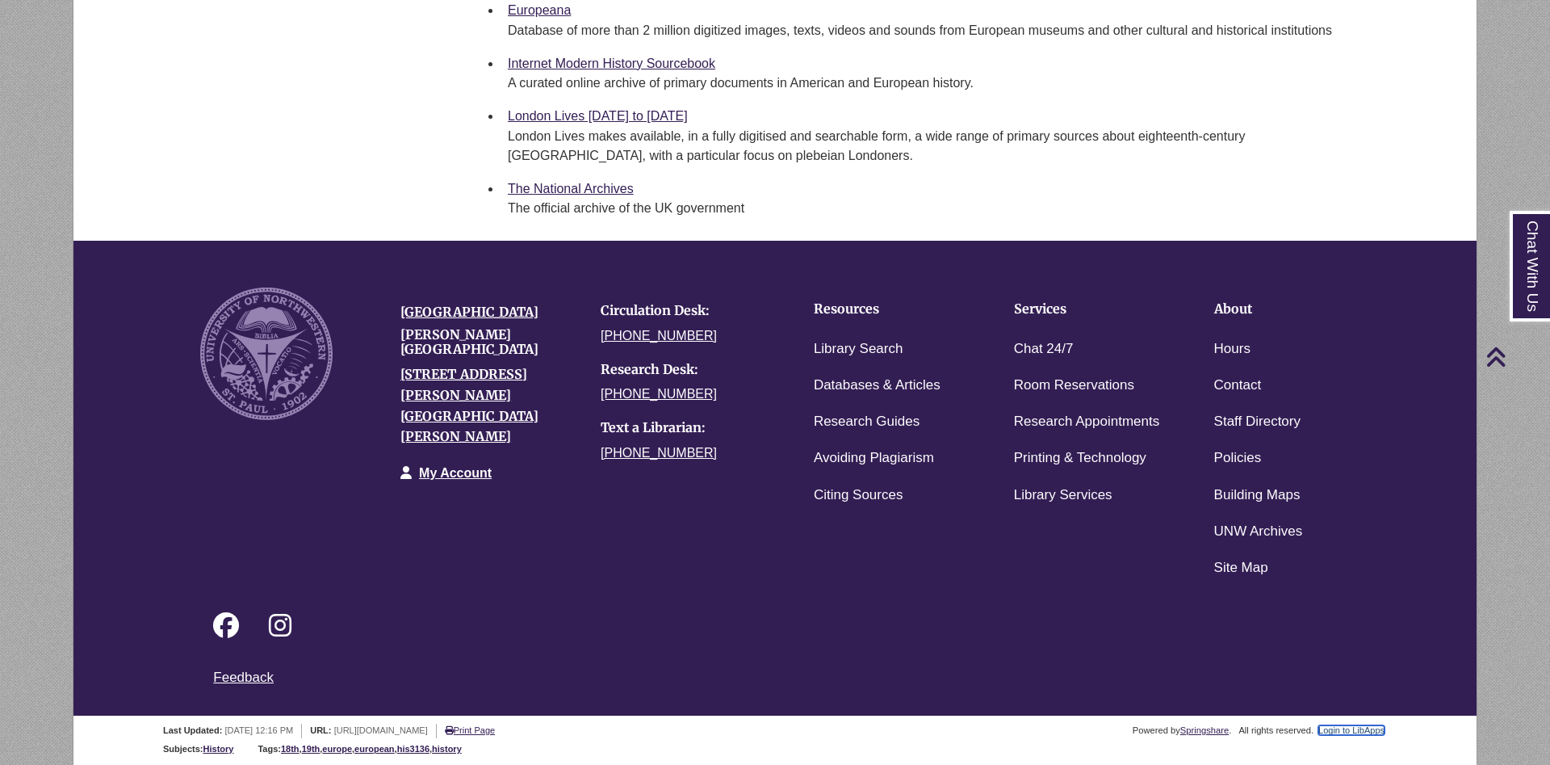
click at [1355, 733] on link "Login to LibApps" at bounding box center [1352, 730] width 66 height 10
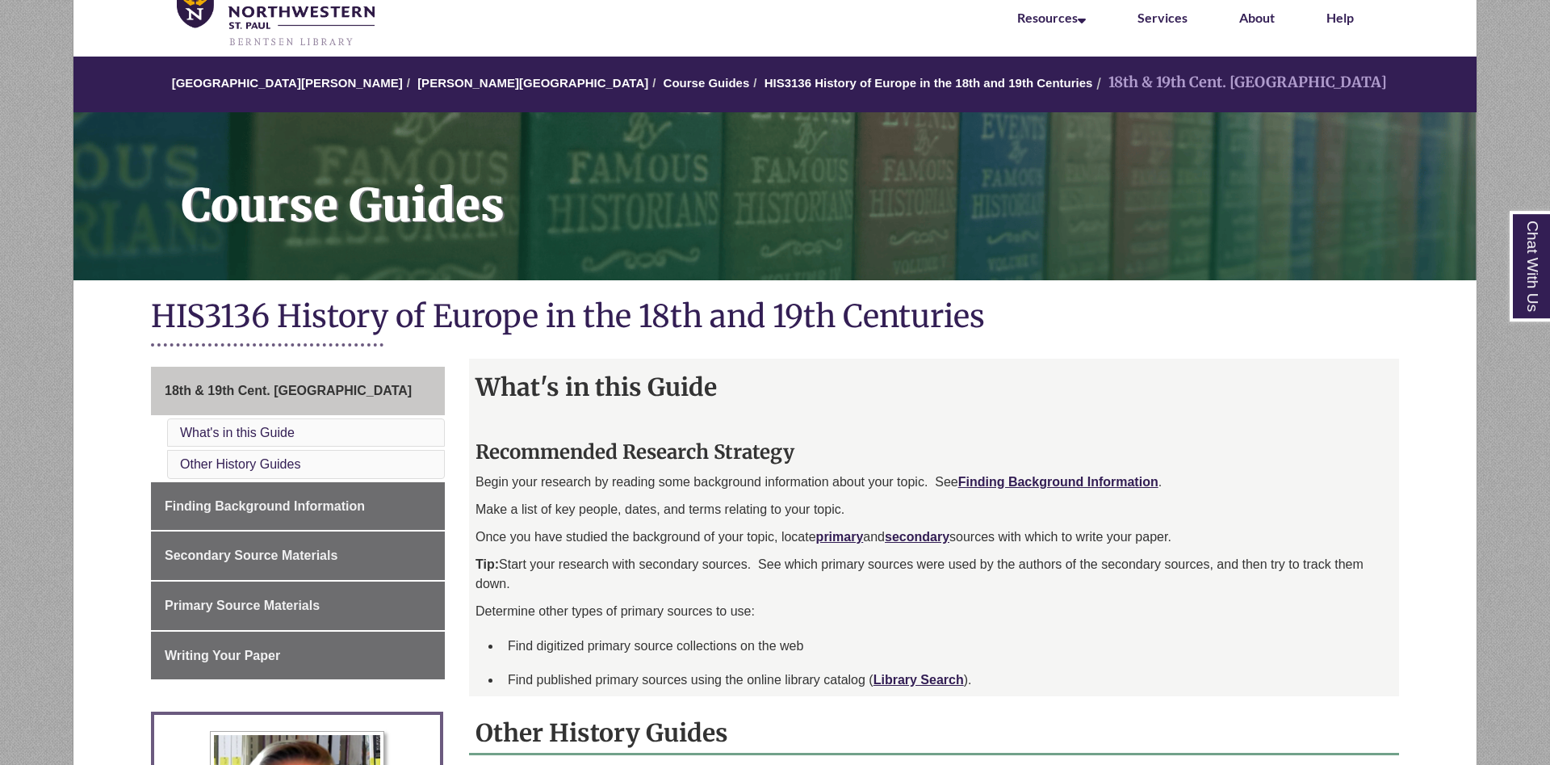
scroll to position [165, 0]
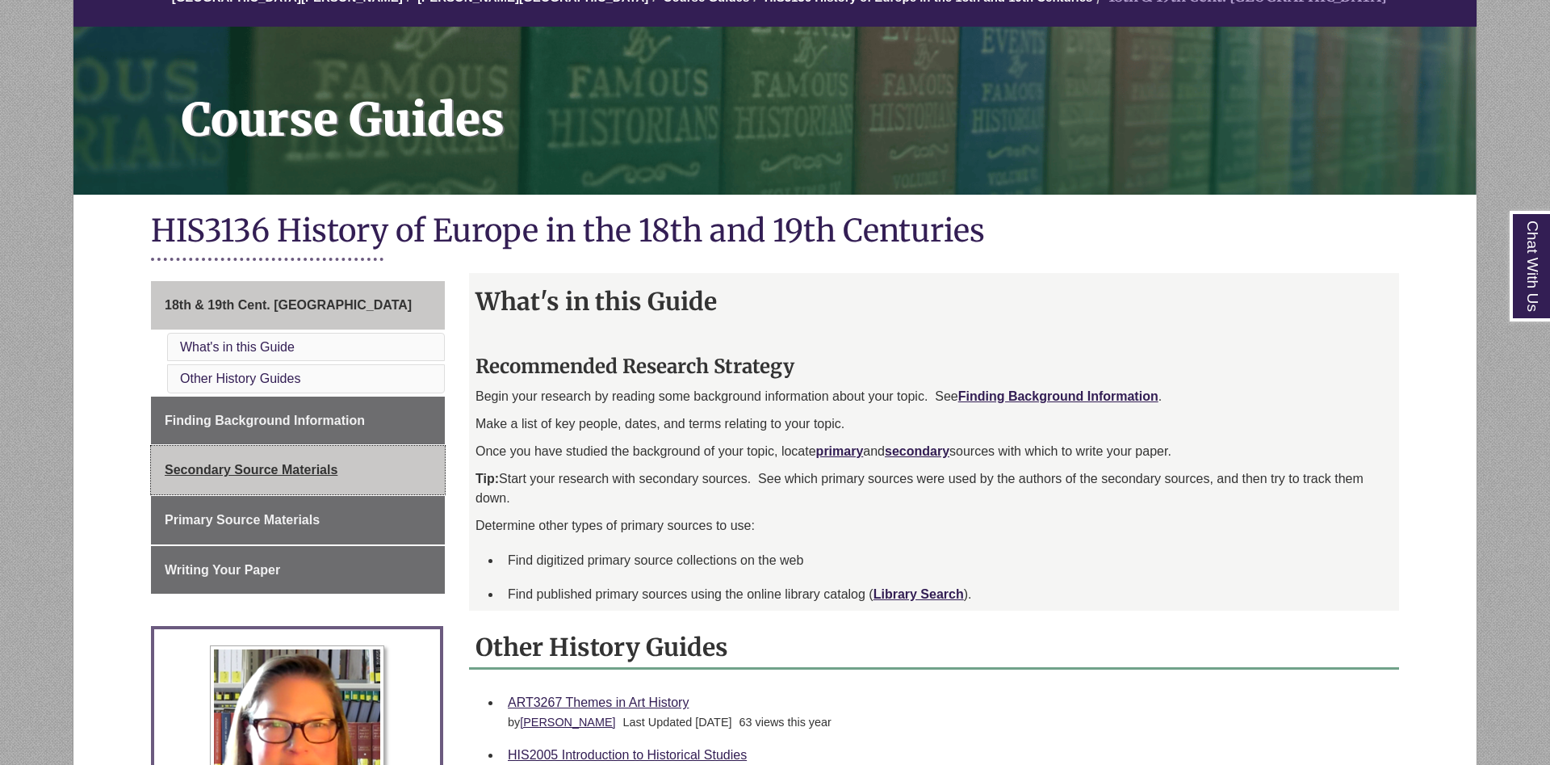
click at [319, 468] on span "Secondary Source Materials" at bounding box center [251, 470] width 173 height 14
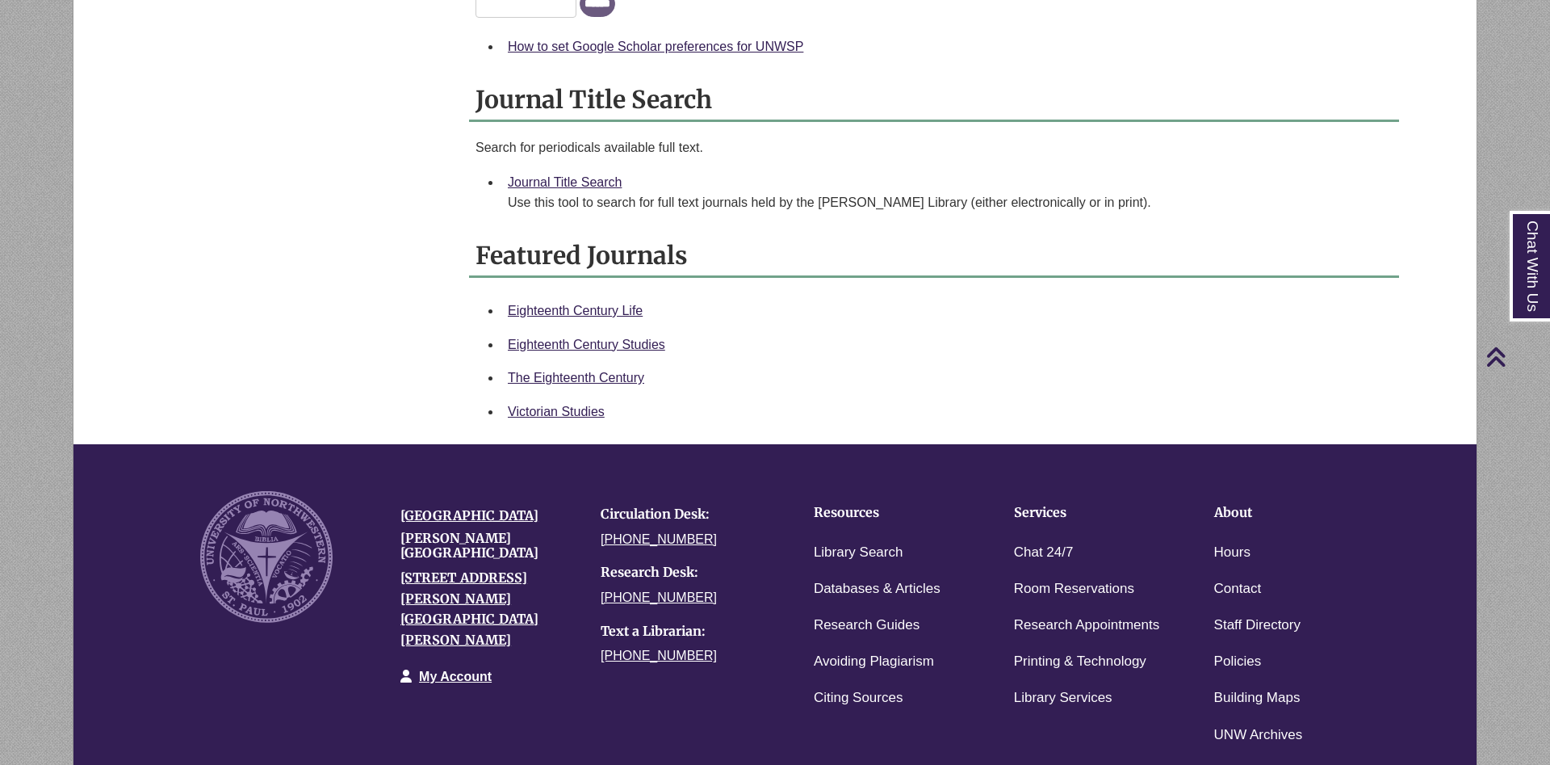
scroll to position [659, 0]
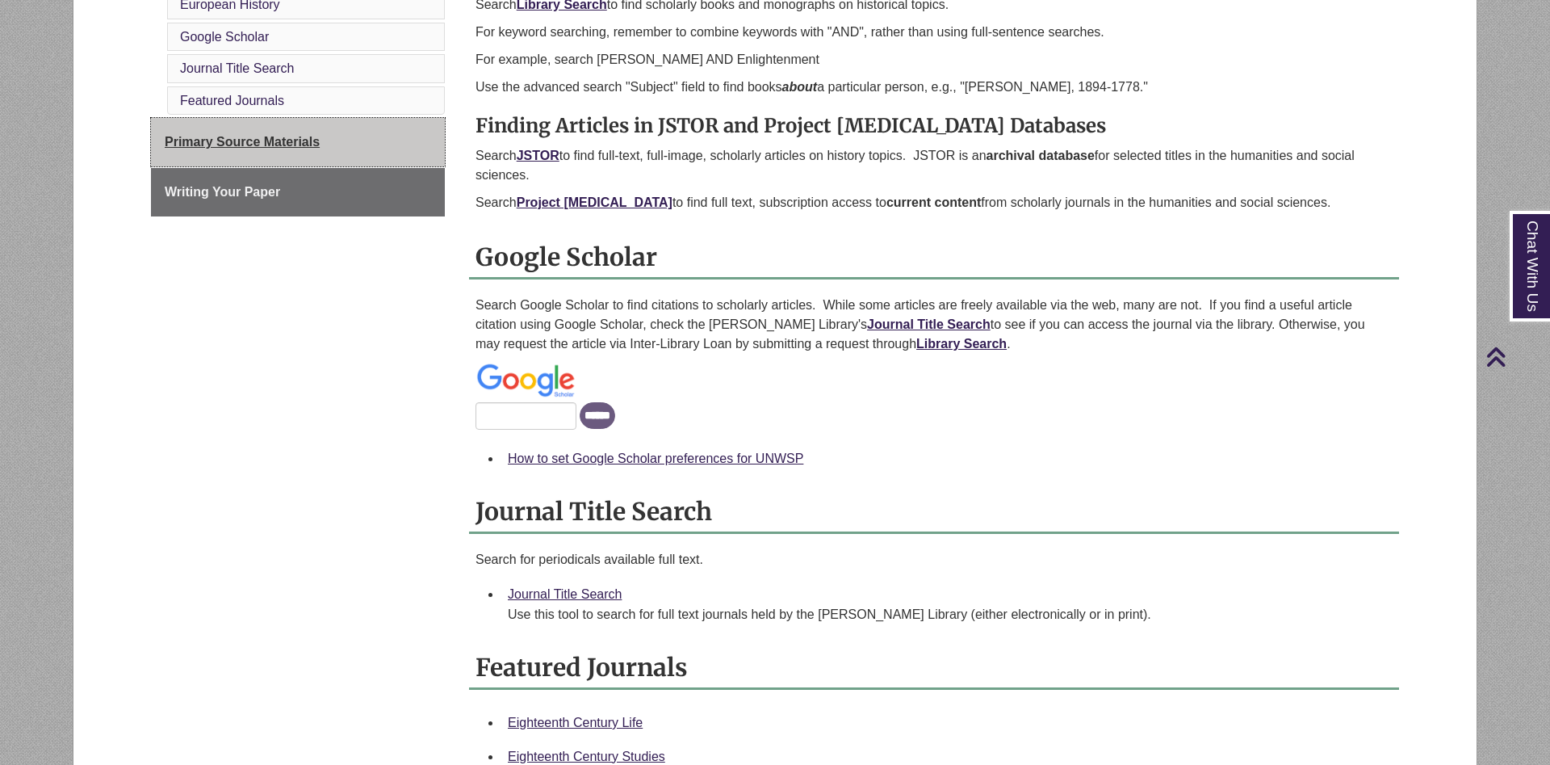
click at [315, 148] on span "Primary Source Materials" at bounding box center [242, 142] width 155 height 14
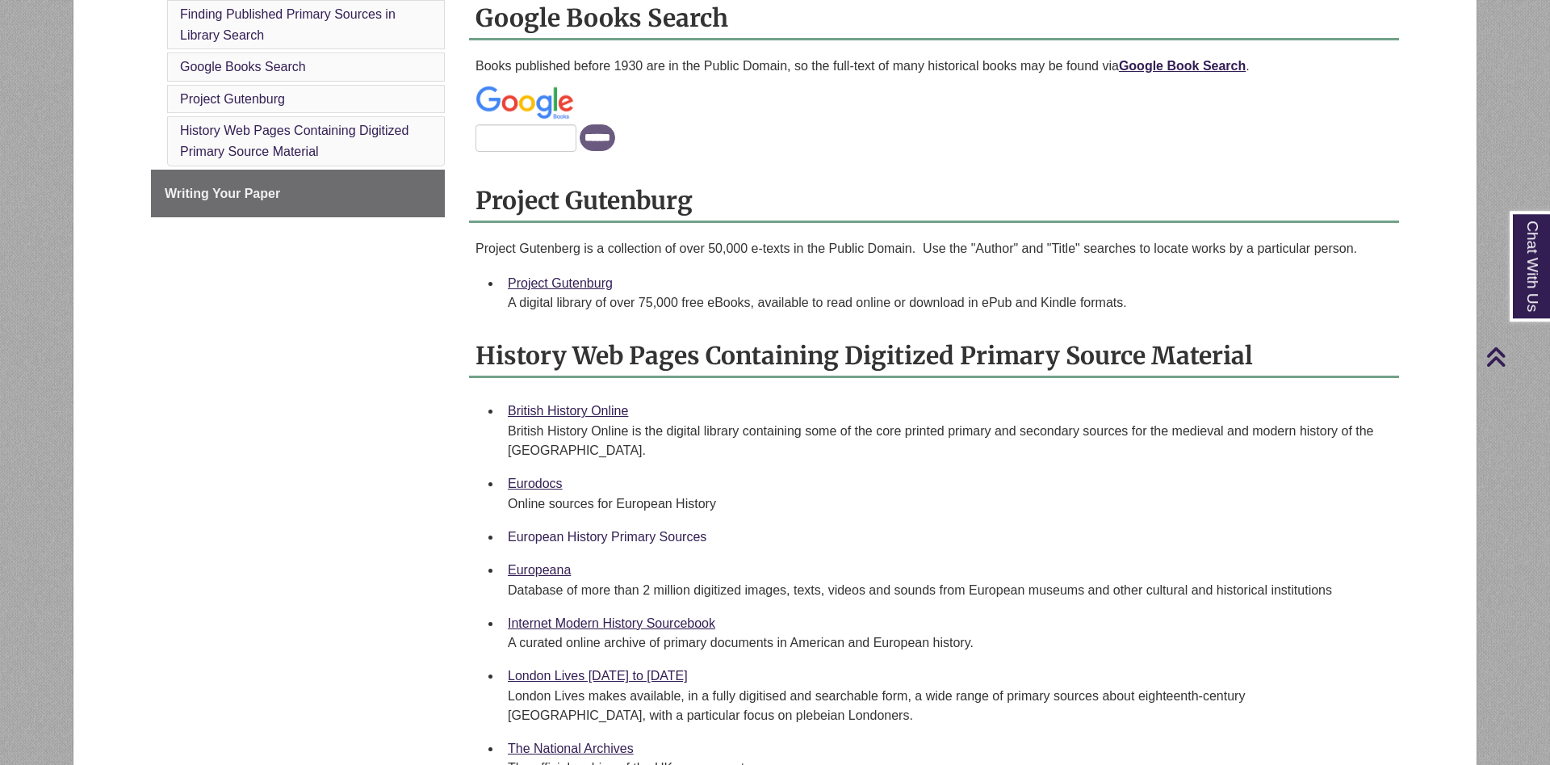
scroll to position [741, 0]
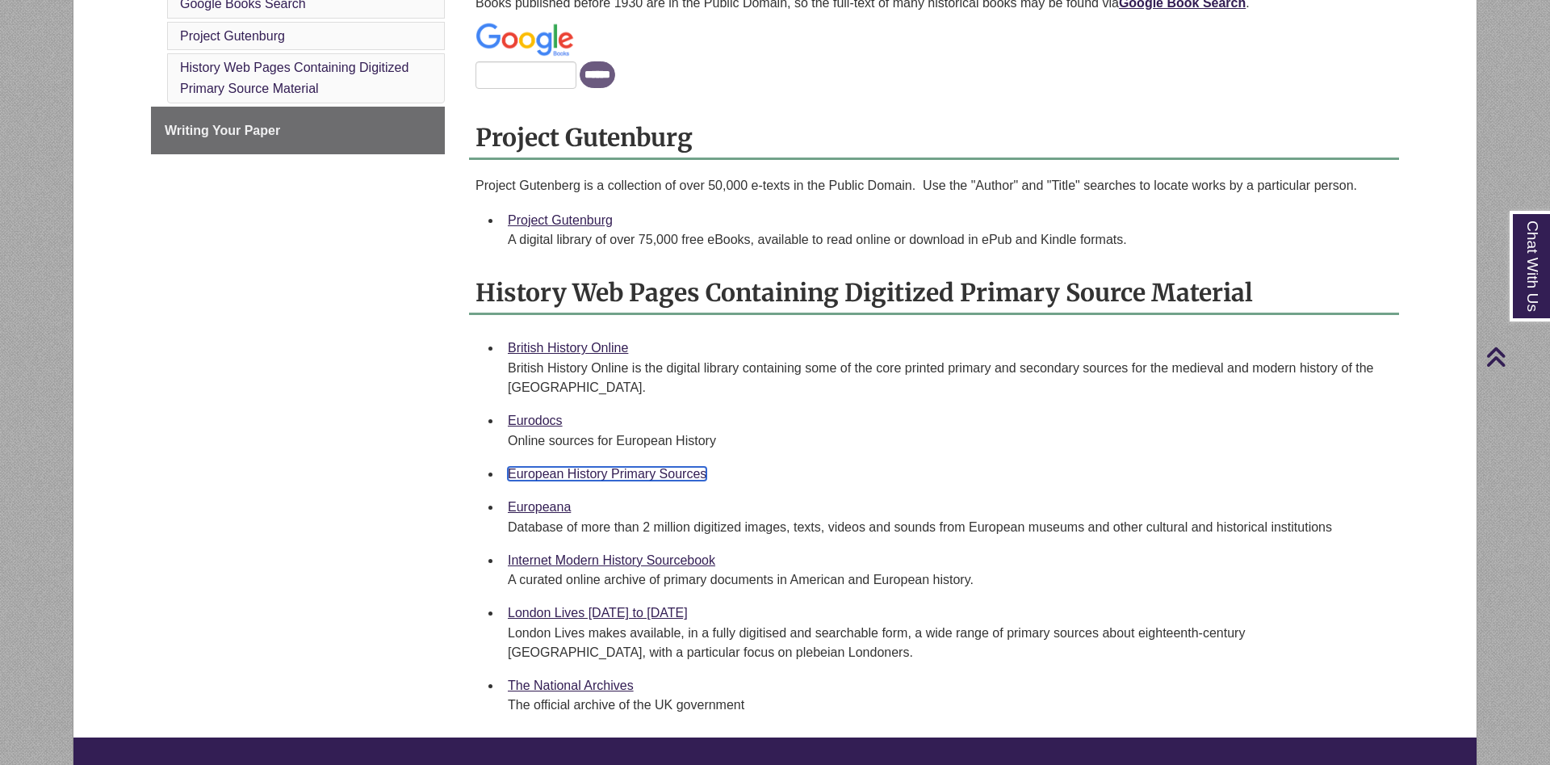
click at [576, 474] on link "European History Primary Sources" at bounding box center [607, 474] width 199 height 14
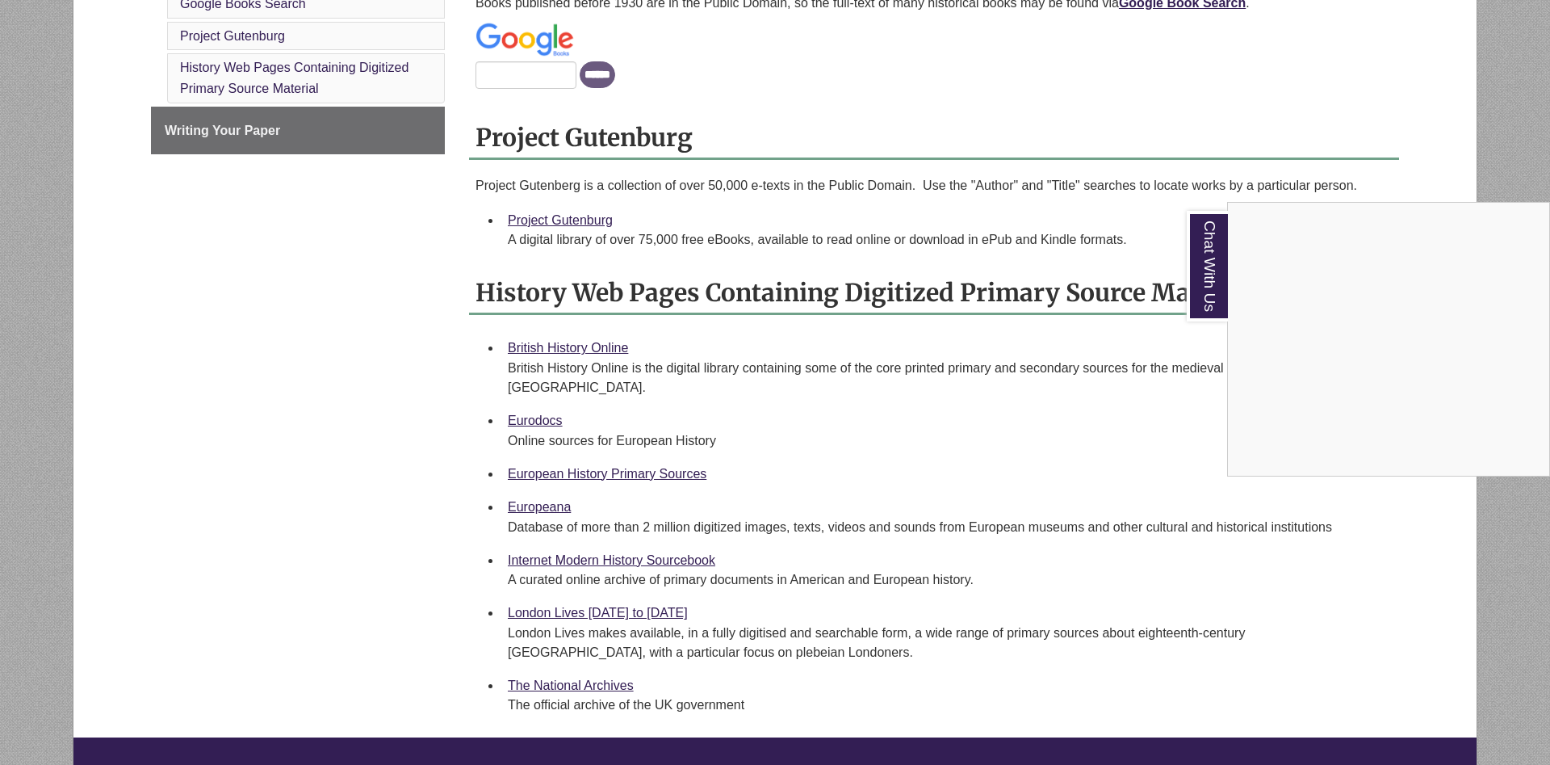
click at [434, 478] on div "Chat With Us" at bounding box center [775, 382] width 1550 height 765
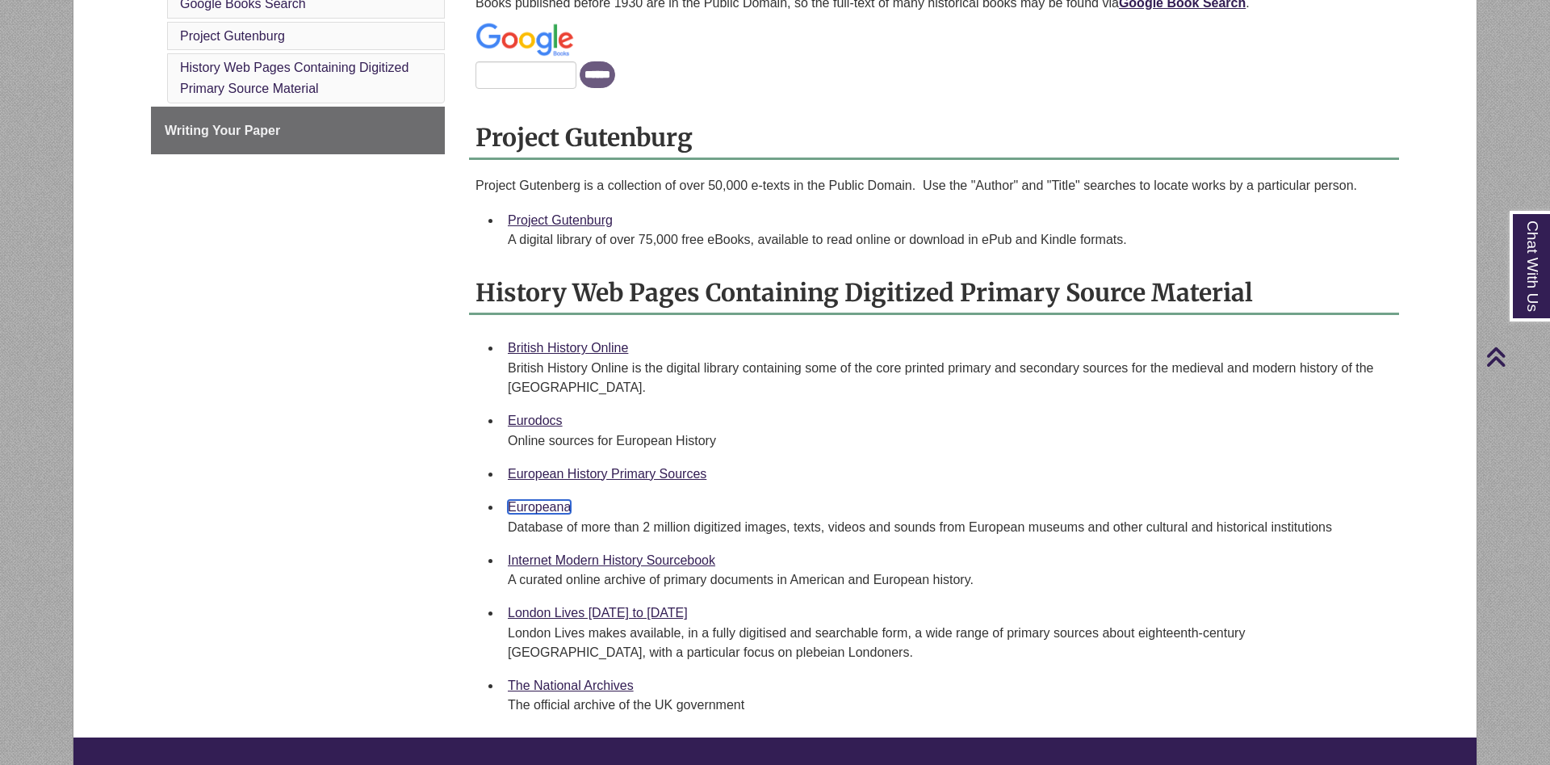
click at [527, 508] on link "Europeana" at bounding box center [539, 507] width 63 height 14
click at [597, 554] on link "Internet Modern History Sourcebook" at bounding box center [612, 560] width 208 height 14
click at [619, 606] on div "London Lives 1690 to 1800 London Lives makes available, in a fully digitised an…" at bounding box center [947, 632] width 879 height 60
click at [614, 619] on link "London Lives 1690 to 1800" at bounding box center [598, 613] width 180 height 14
click at [604, 684] on link "The National Archives" at bounding box center [571, 685] width 126 height 14
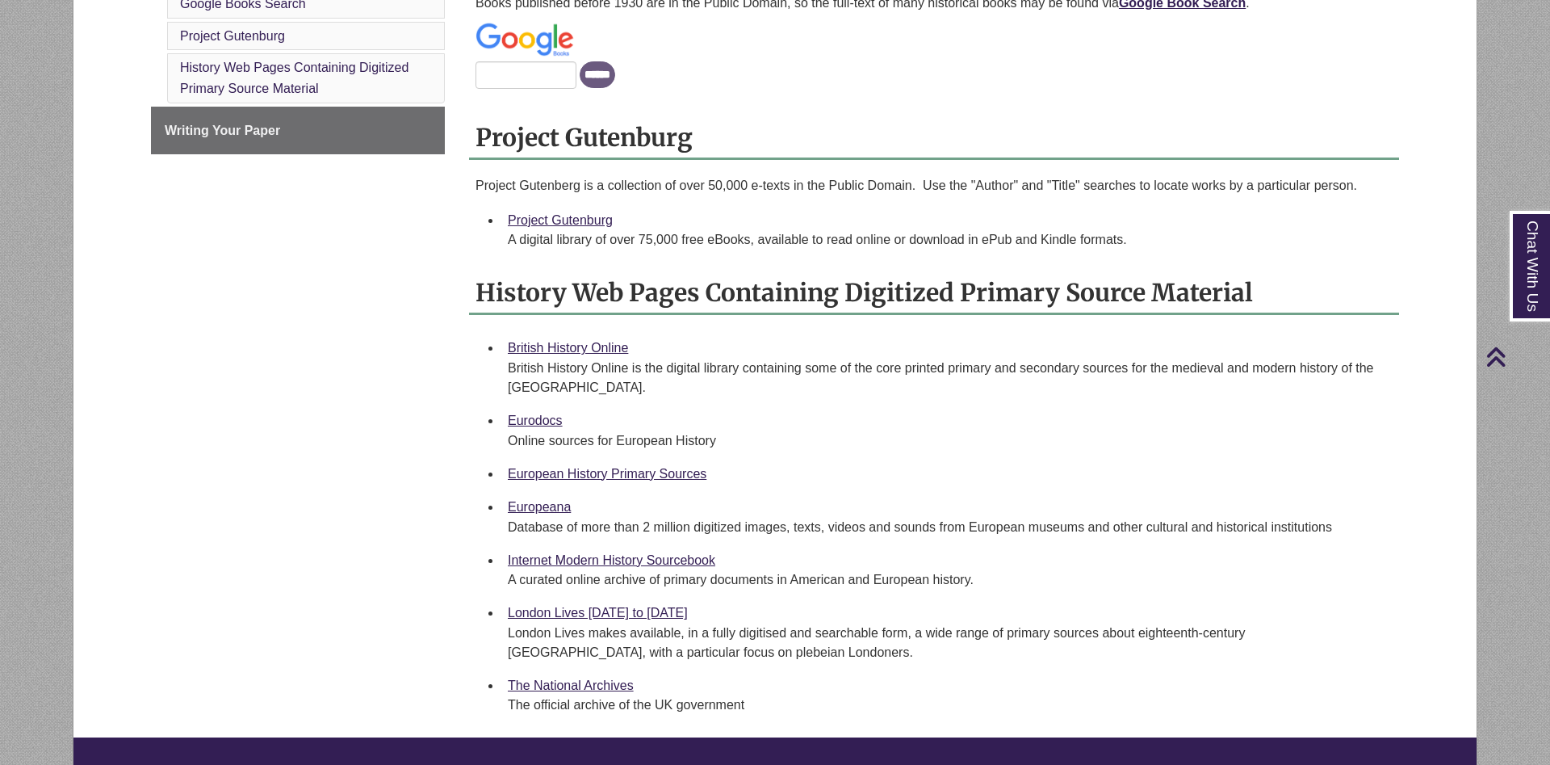
click at [362, 482] on div "18th & 19th Cent. Europe Finding Background Information Secondary Source Materi…" at bounding box center [775, 220] width 1273 height 1033
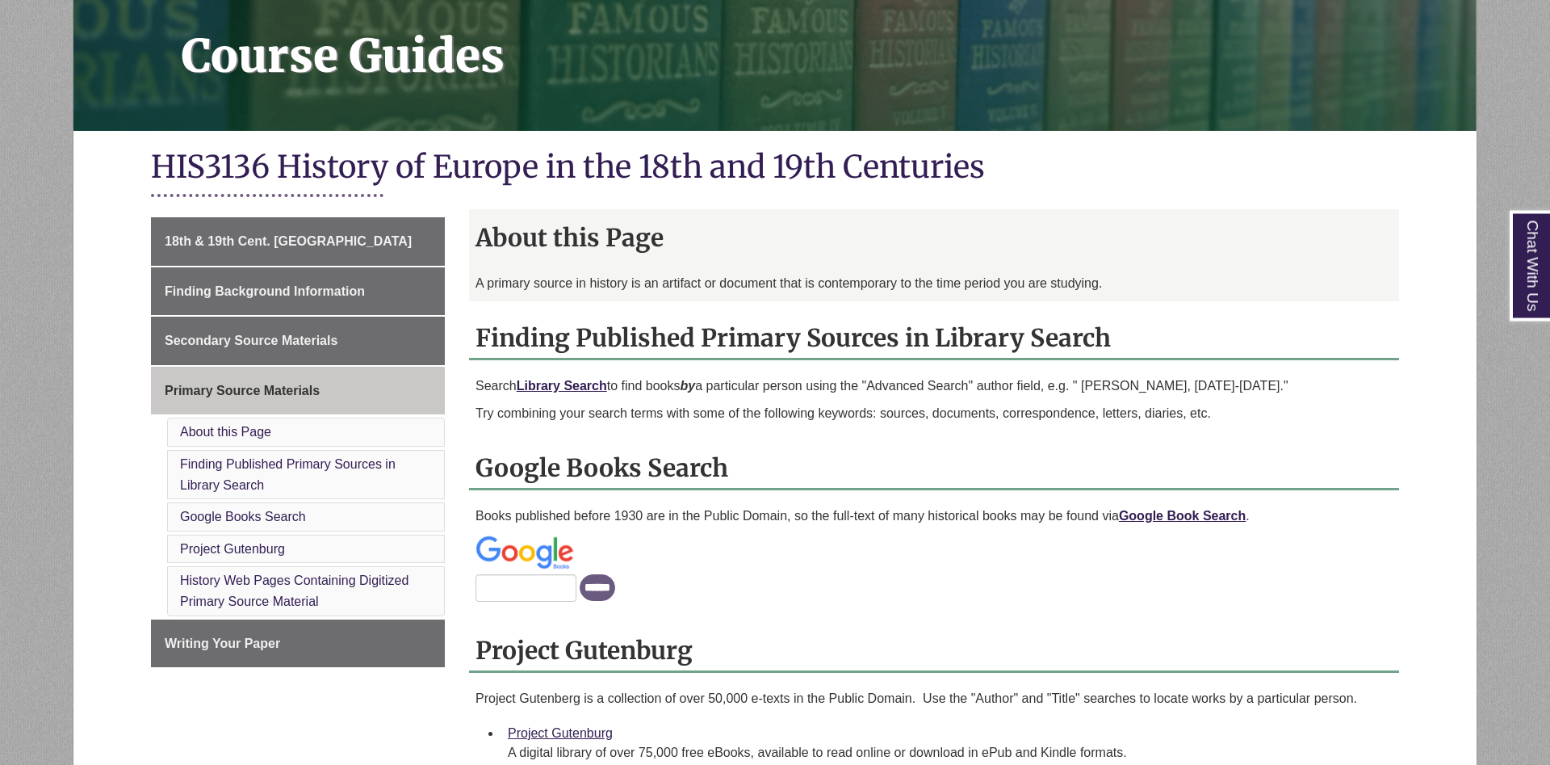
scroll to position [329, 0]
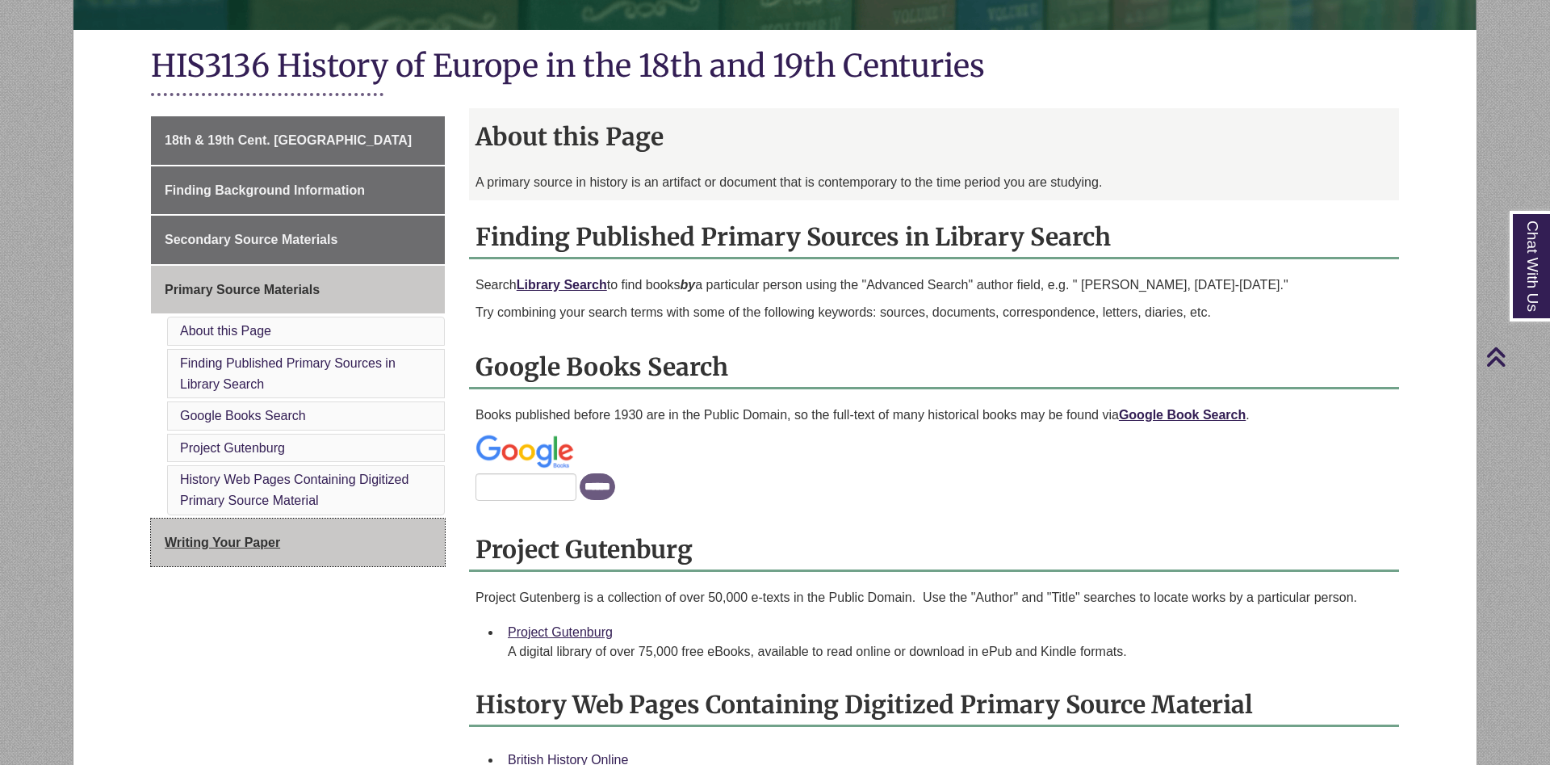
click at [353, 534] on link "Writing Your Paper" at bounding box center [298, 542] width 294 height 48
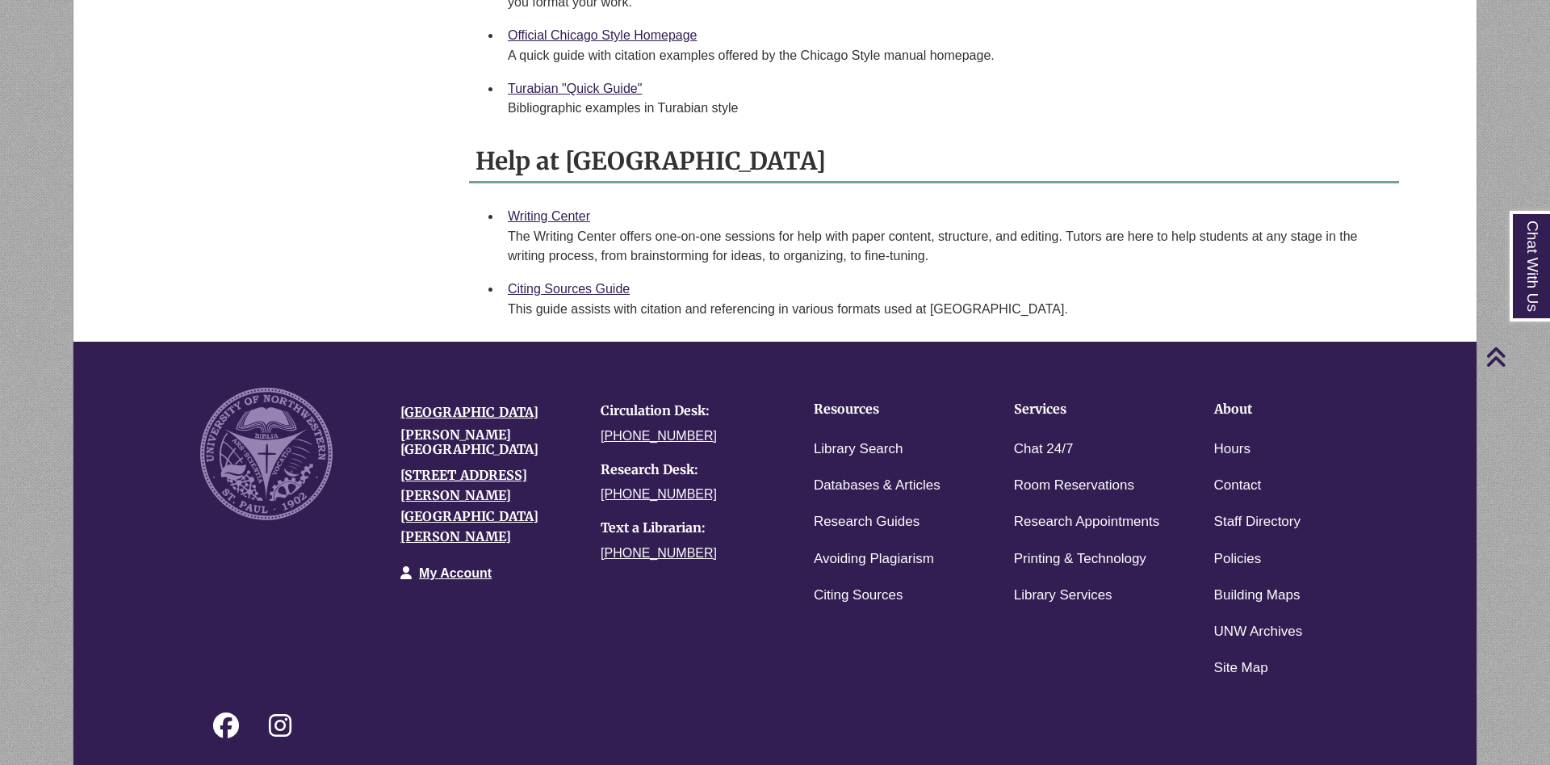
scroll to position [412, 0]
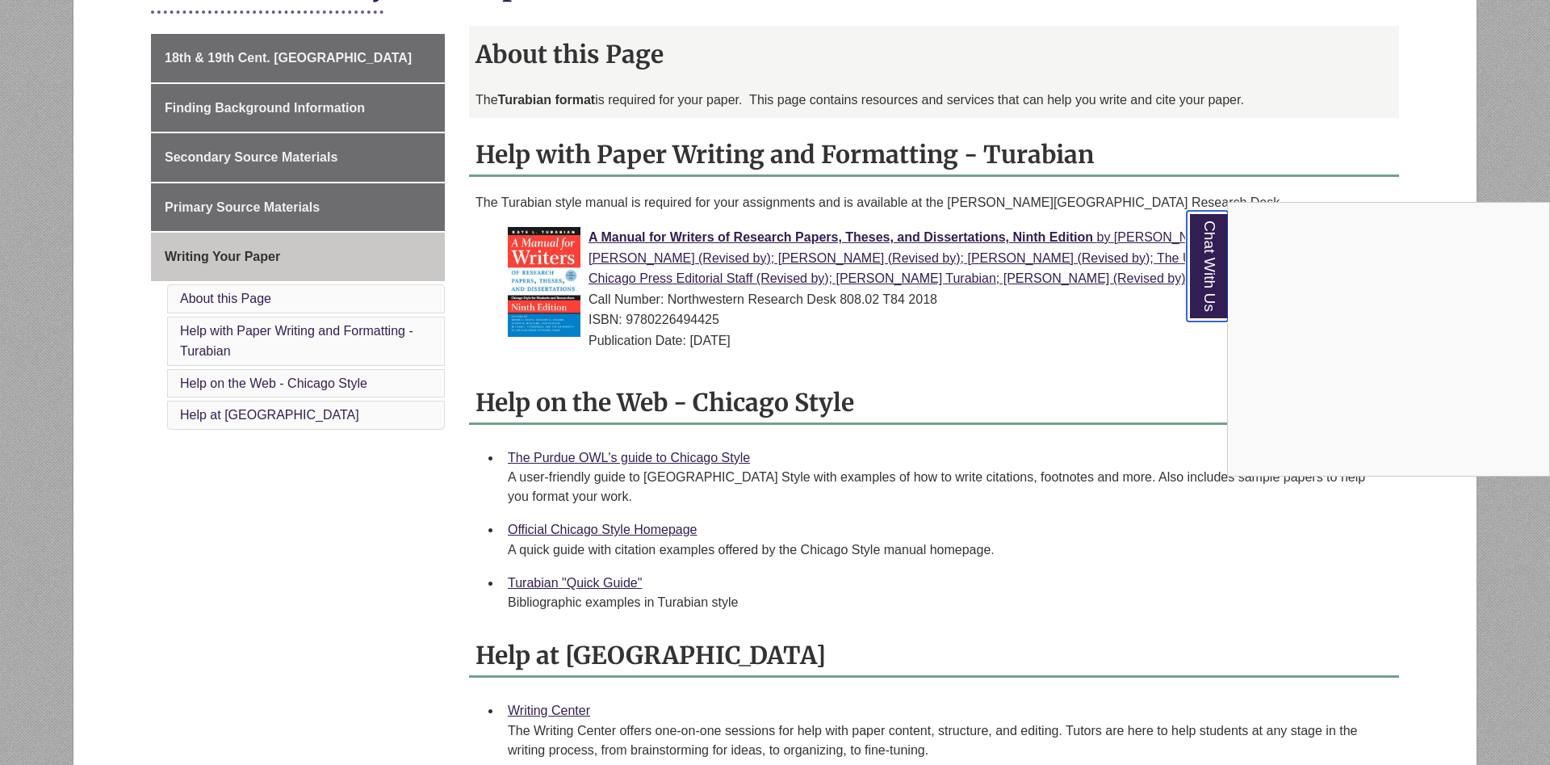
click at [1201, 254] on link "Chat With Us" at bounding box center [1207, 266] width 41 height 111
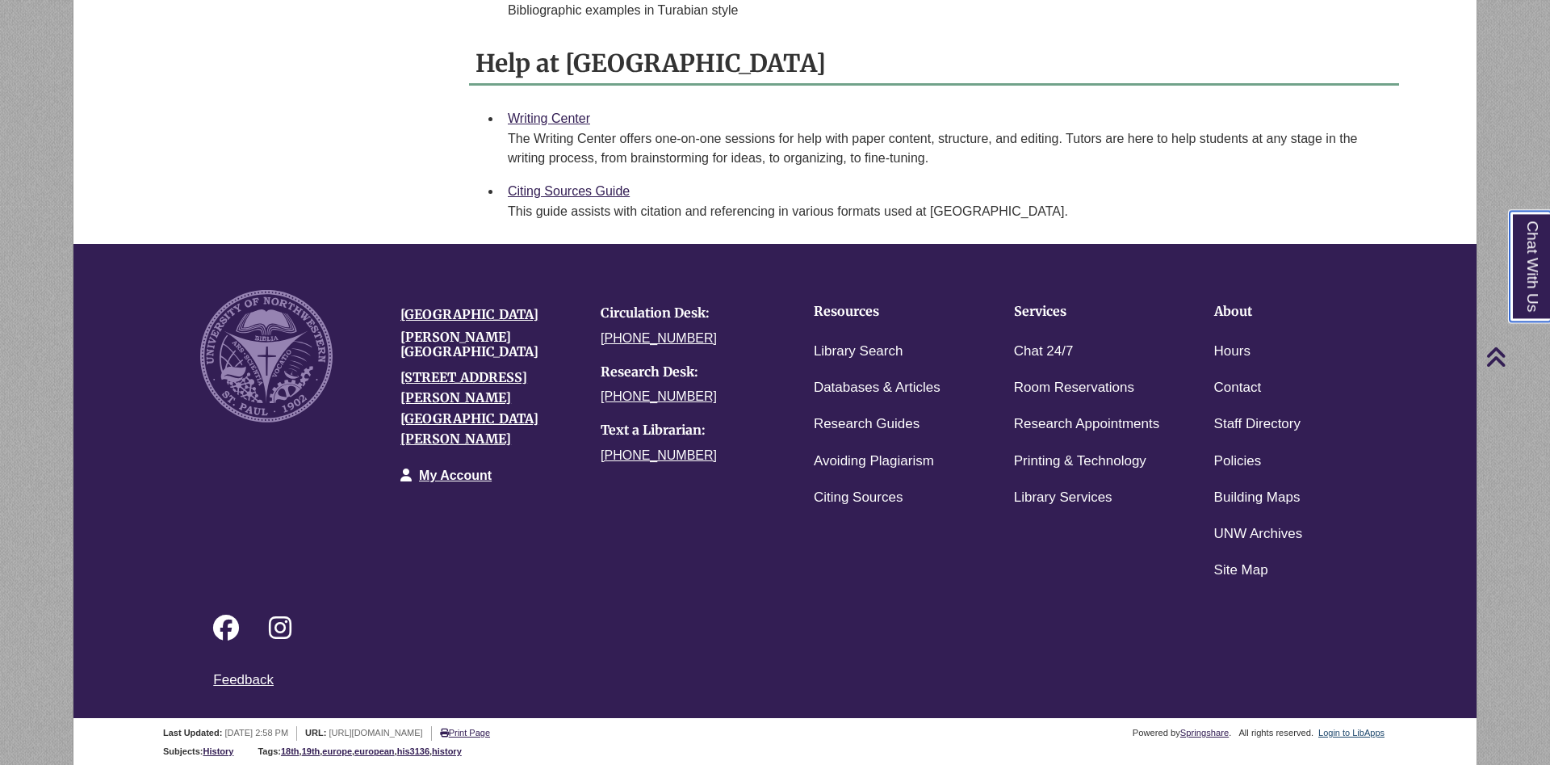
scroll to position [1006, 0]
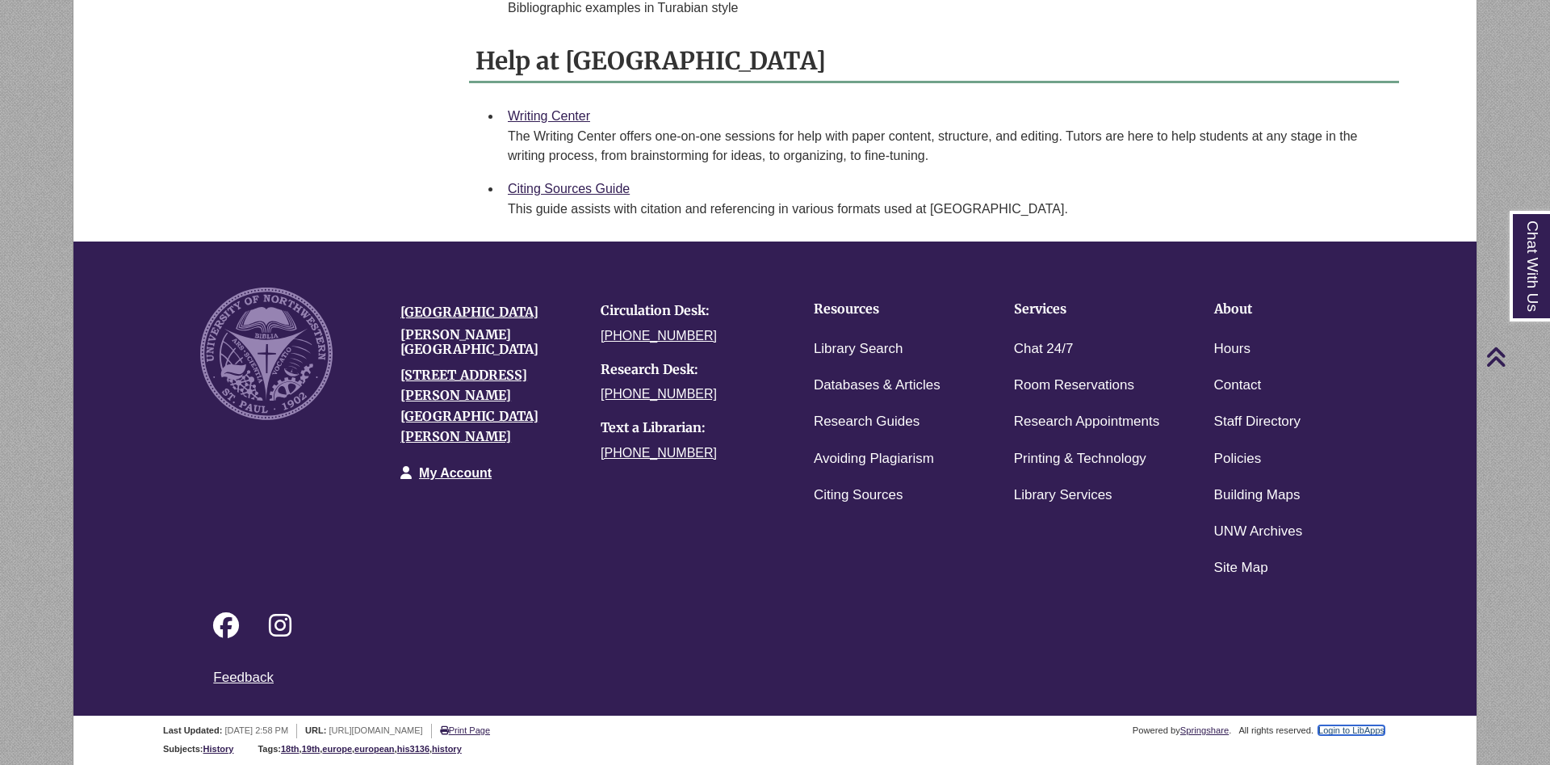
click at [1366, 728] on link "Login to LibApps" at bounding box center [1352, 730] width 66 height 10
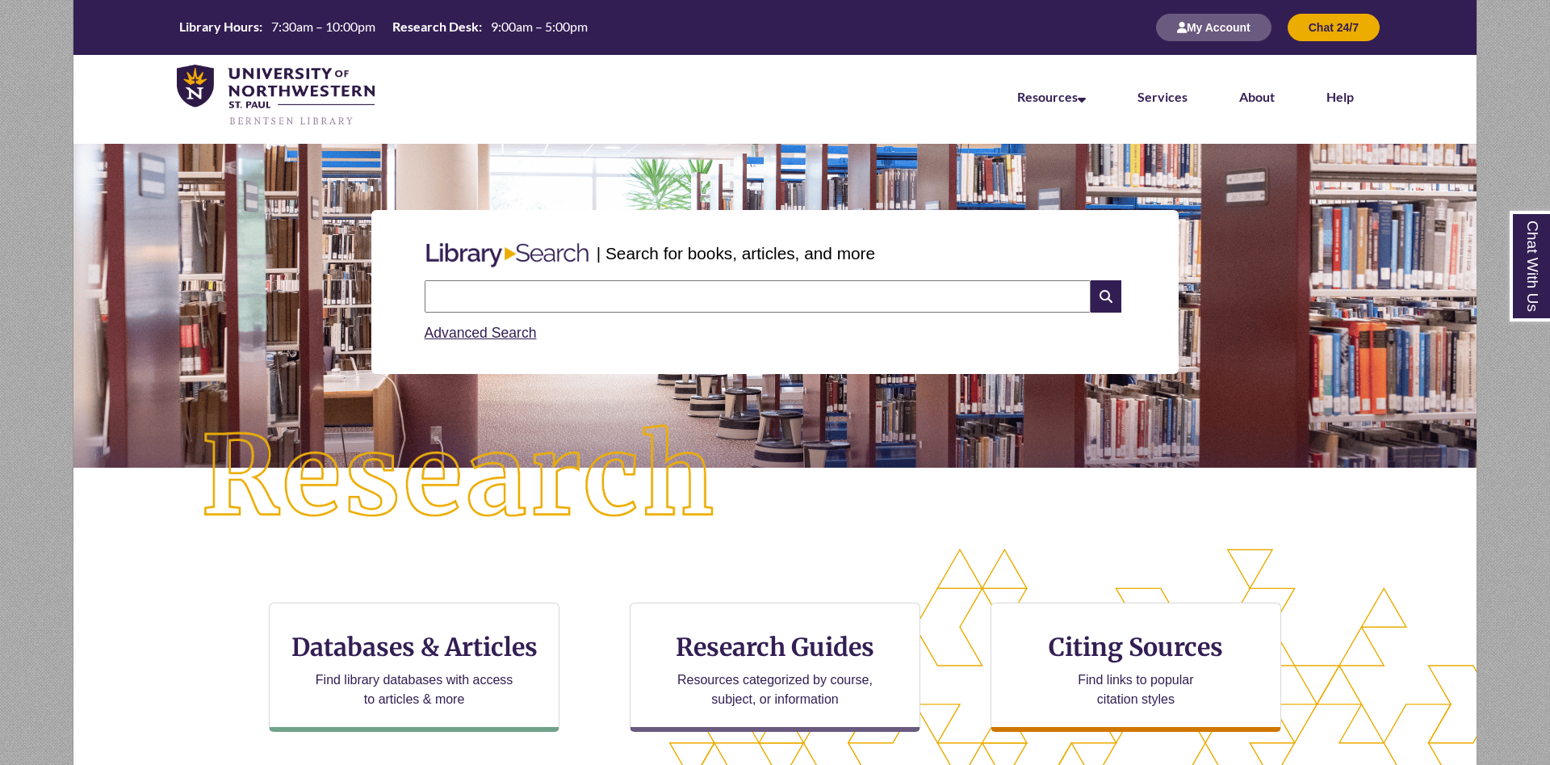
click at [832, 295] on input "text" at bounding box center [758, 296] width 666 height 32
type input "********"
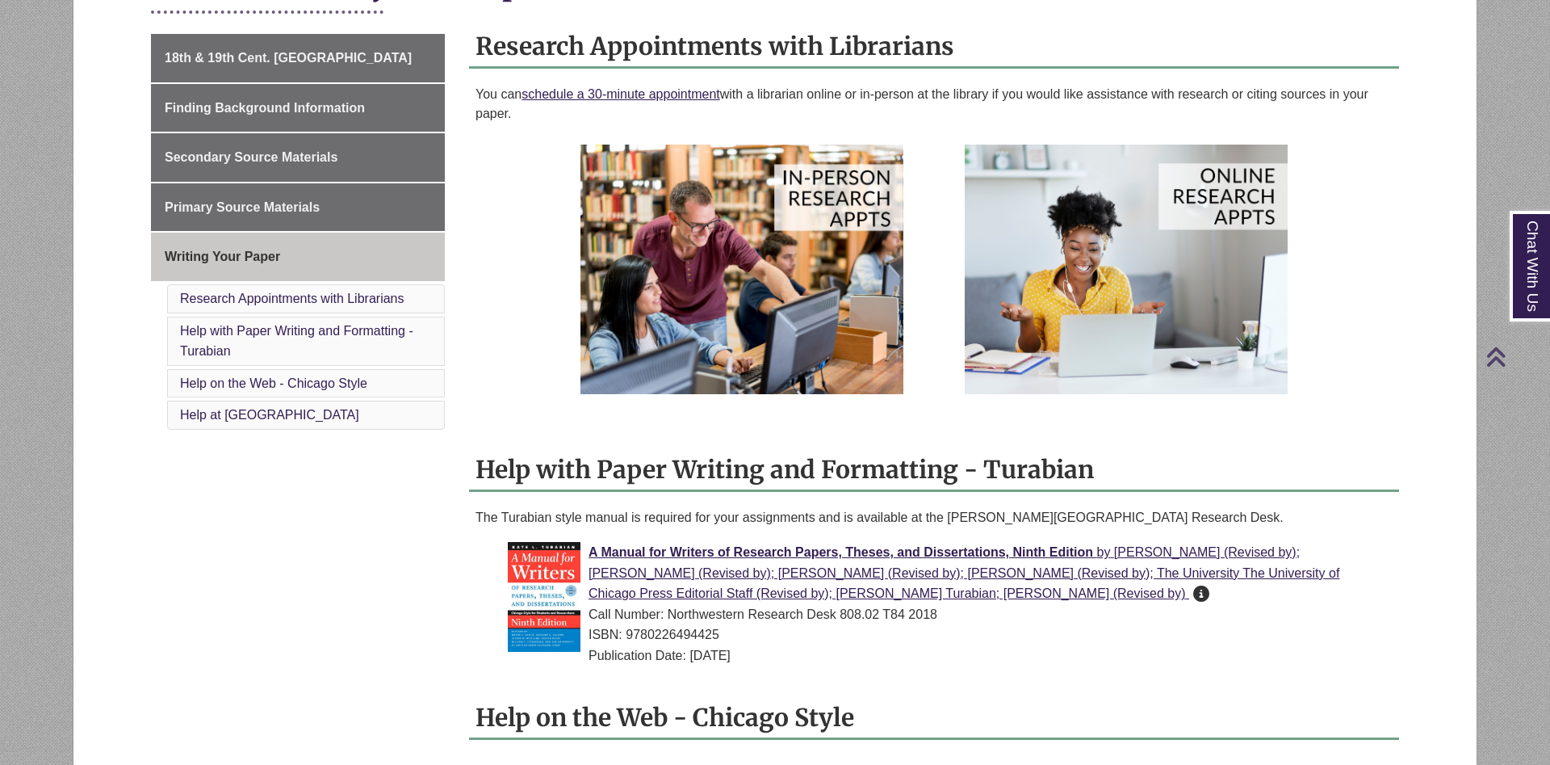
scroll to position [659, 0]
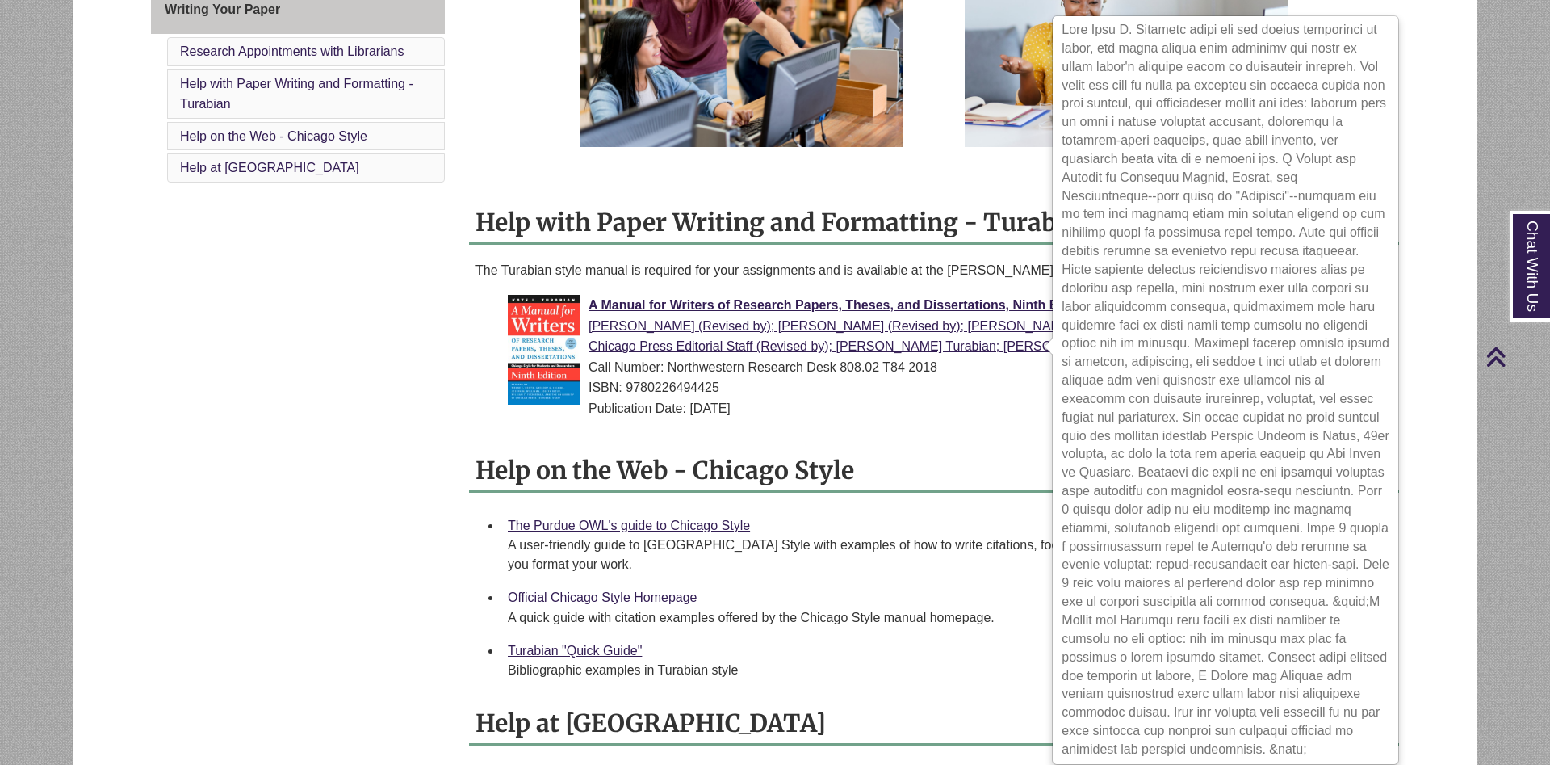
click at [1193, 346] on icon at bounding box center [1201, 346] width 16 height 1
click at [952, 421] on div "A Manual for Writers of Research Papers, Theses, and Dissertations, Ninth Editi…" at bounding box center [947, 361] width 879 height 132
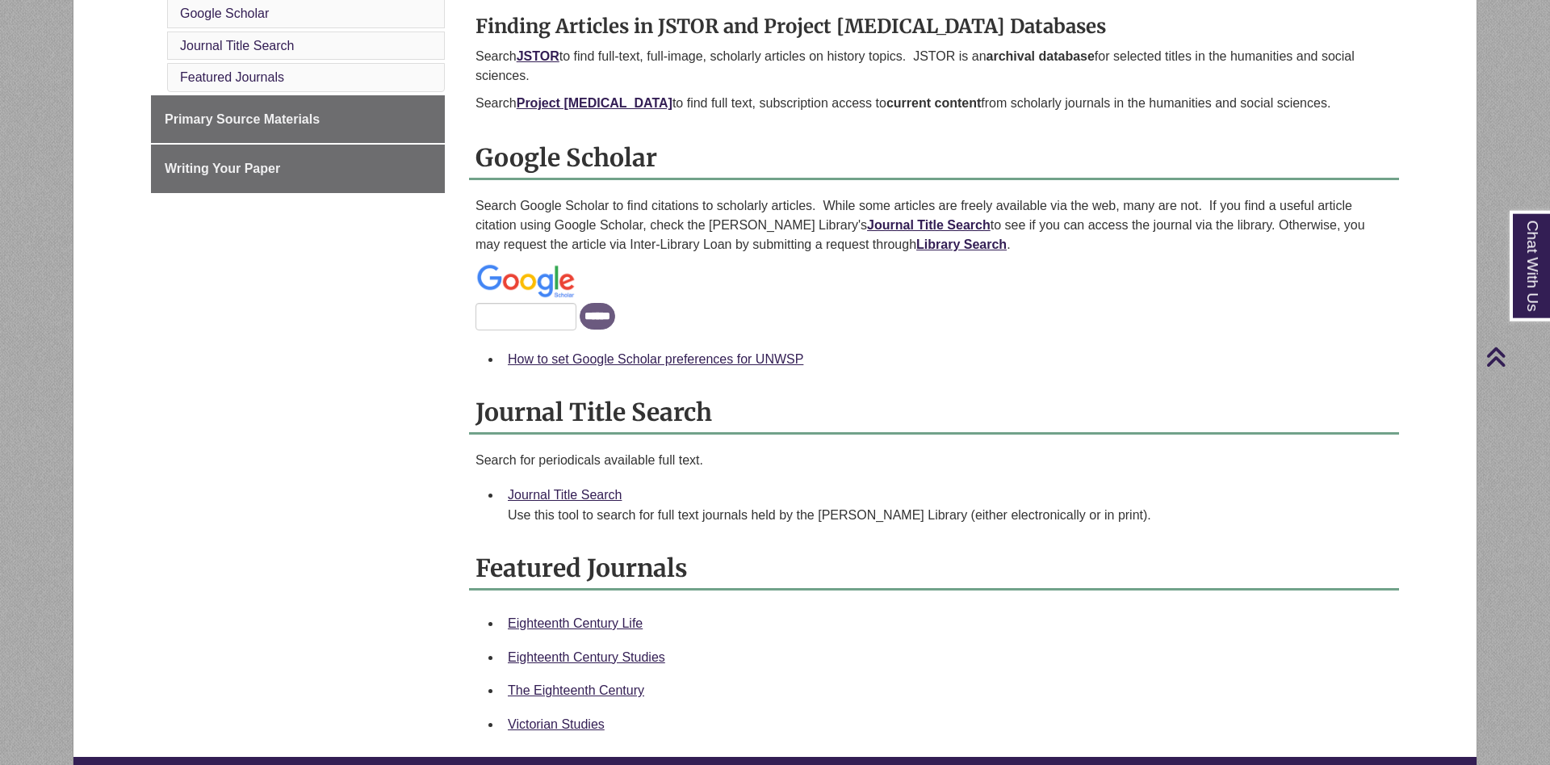
scroll to position [577, 0]
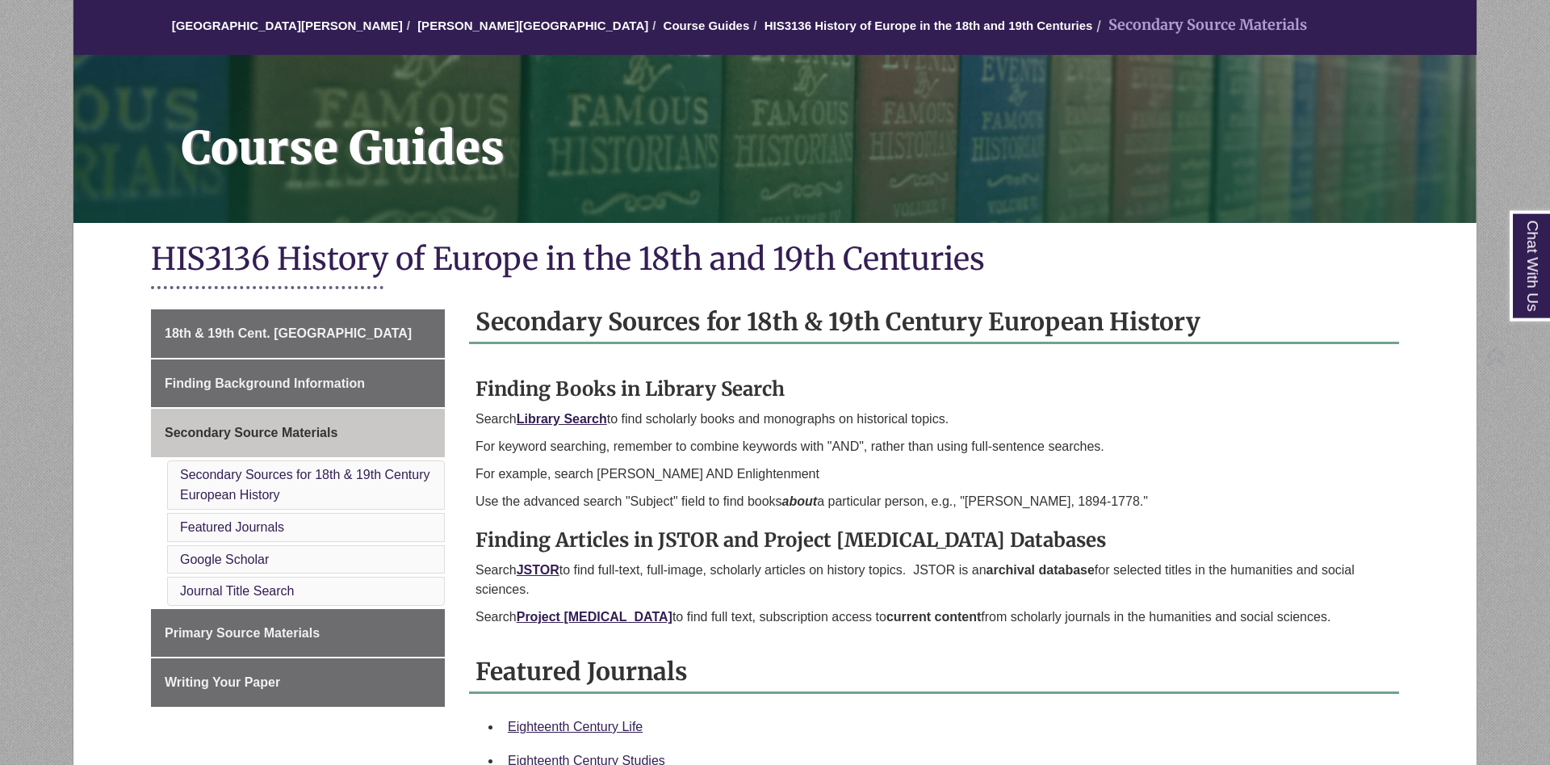
scroll to position [247, 0]
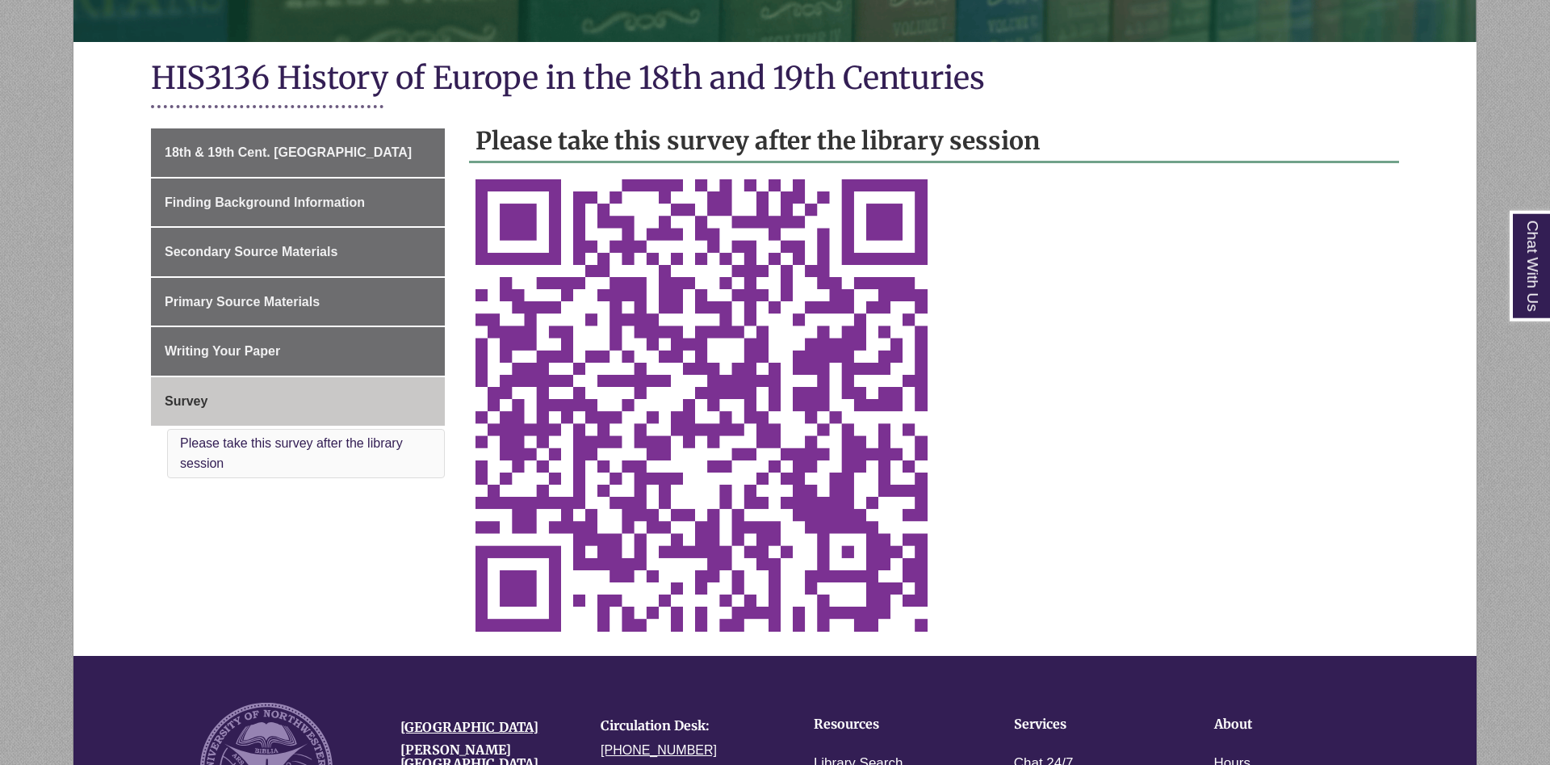
scroll to position [329, 0]
